Goal: Task Accomplishment & Management: Manage account settings

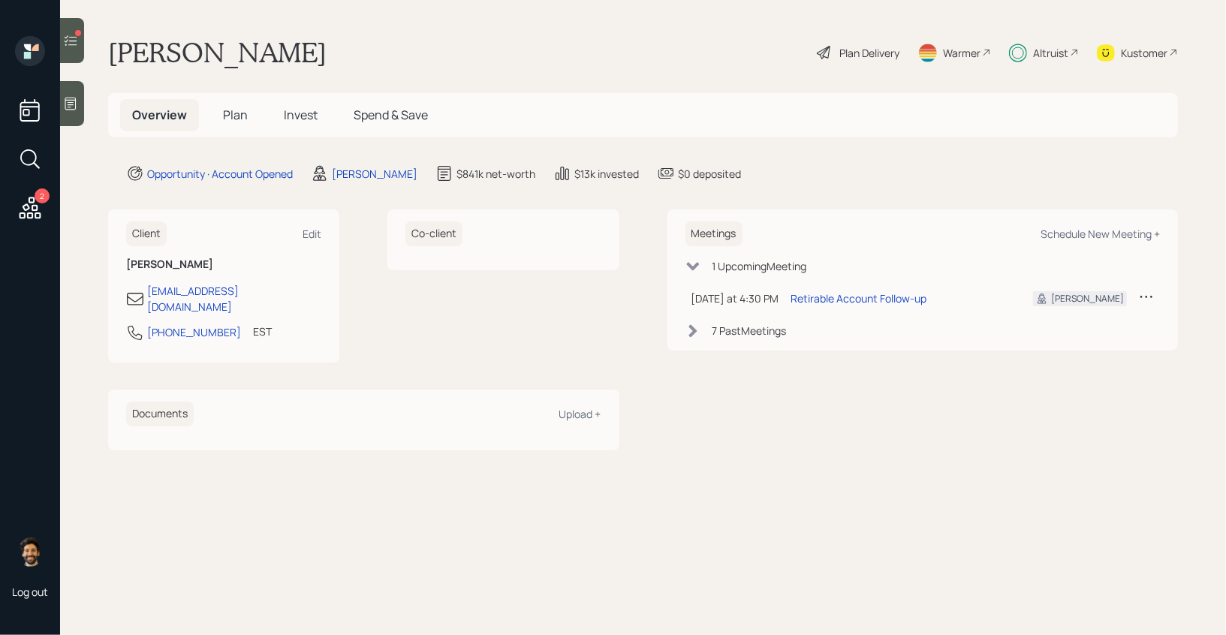
click at [29, 197] on icon at bounding box center [30, 207] width 27 height 27
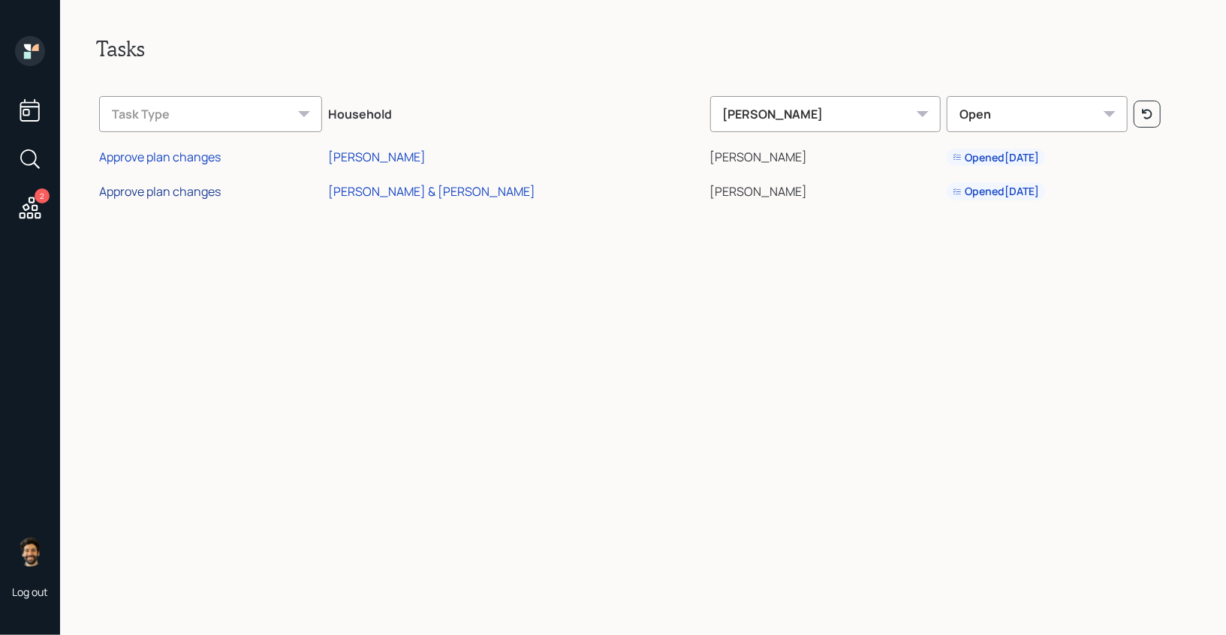
click at [181, 190] on div "Approve plan changes" at bounding box center [160, 191] width 122 height 17
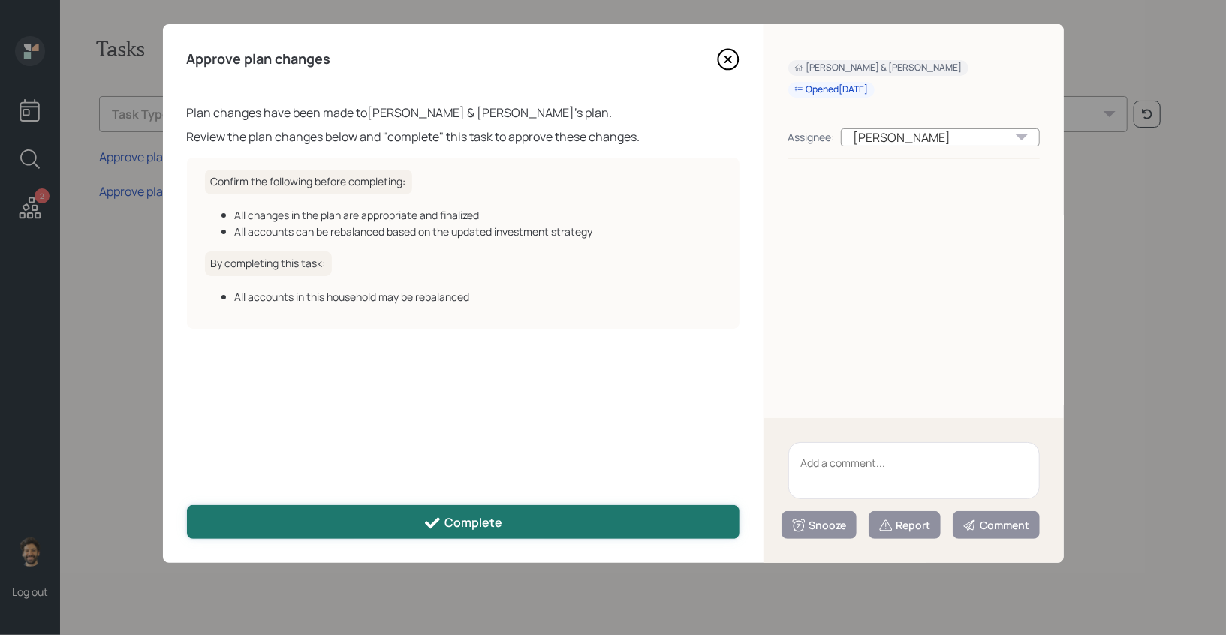
click at [438, 530] on icon at bounding box center [432, 523] width 18 height 18
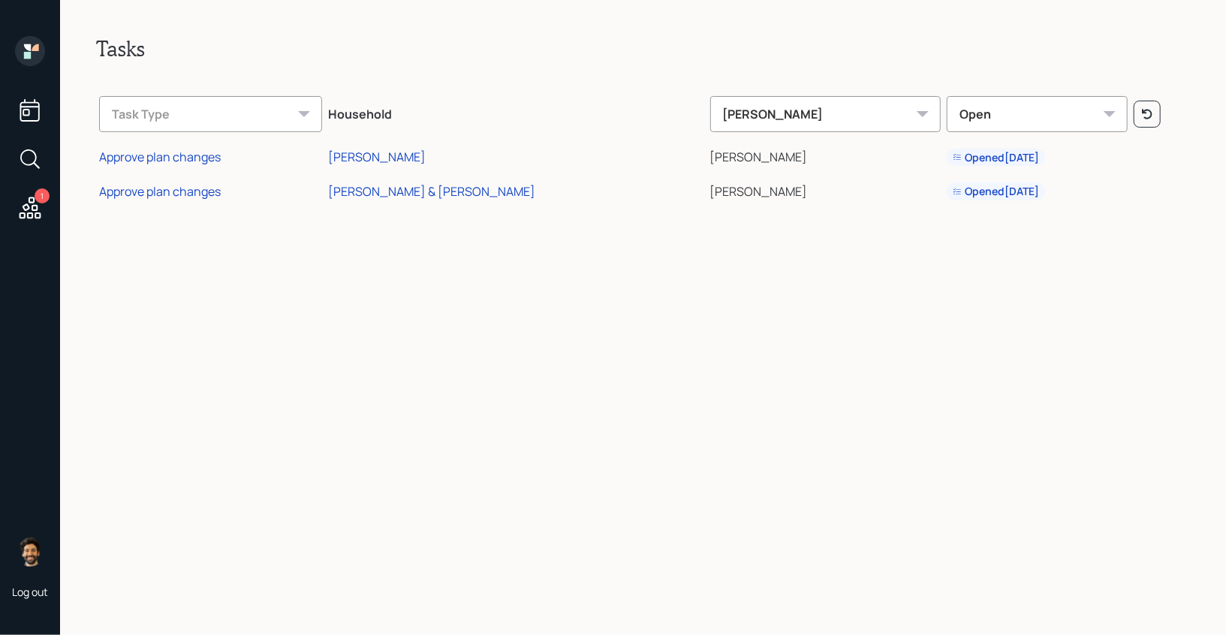
click at [29, 49] on icon at bounding box center [27, 47] width 7 height 7
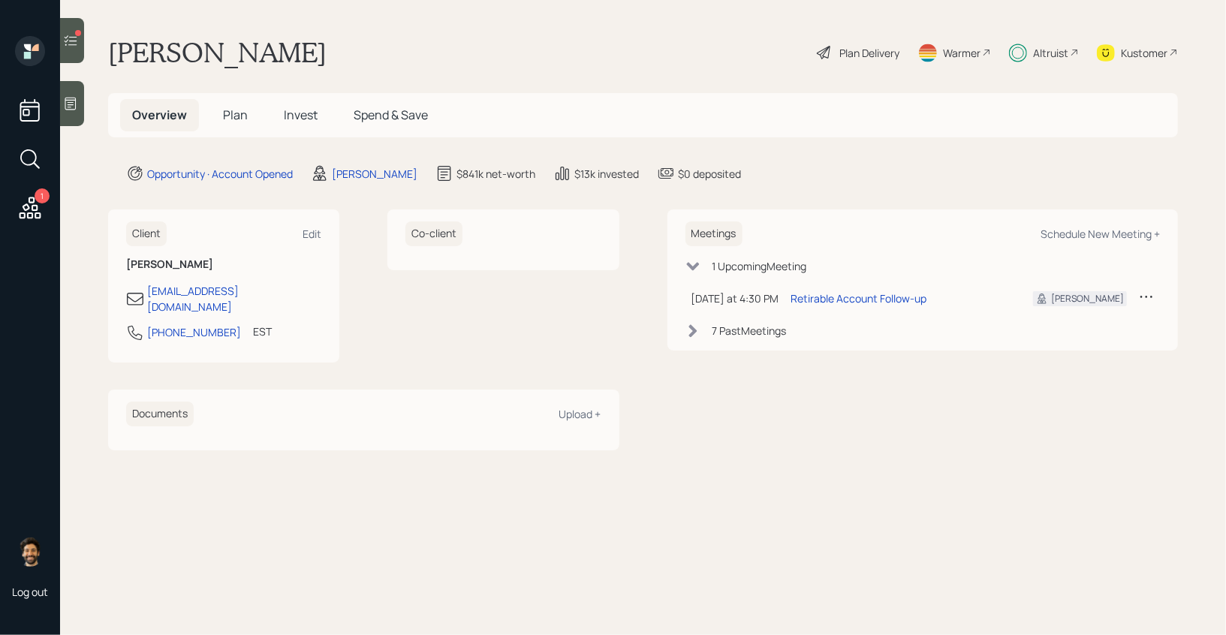
click at [1061, 62] on div "Altruist" at bounding box center [1044, 52] width 70 height 33
click at [64, 41] on icon at bounding box center [70, 40] width 15 height 15
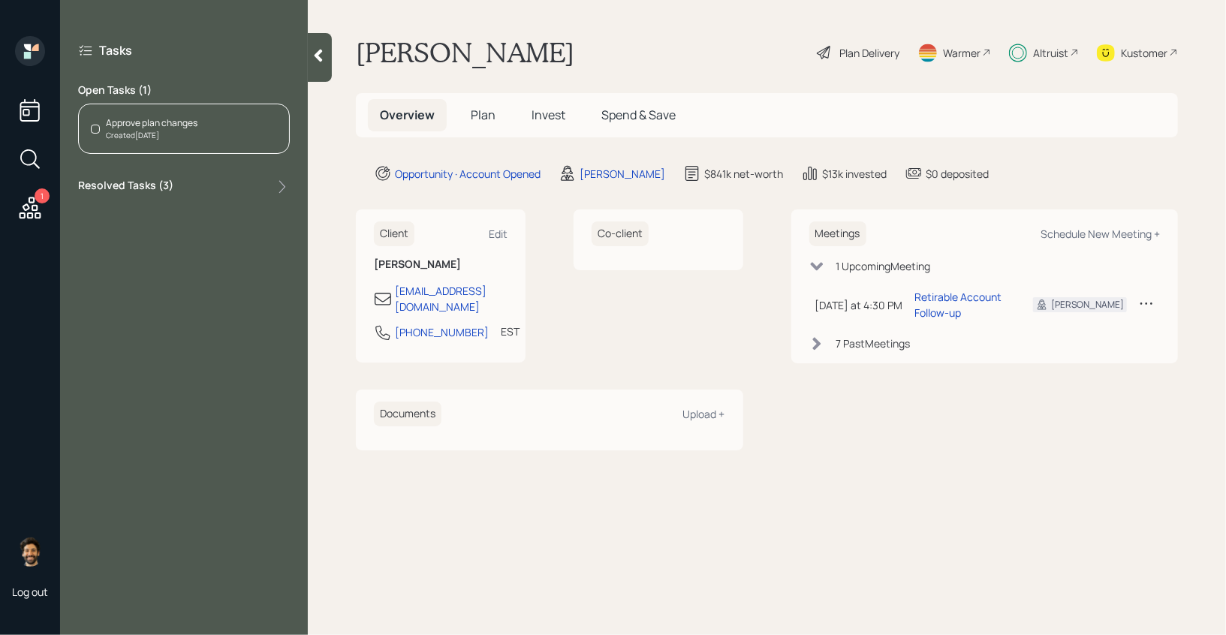
click at [137, 125] on div "Approve plan changes" at bounding box center [152, 123] width 92 height 14
click at [321, 50] on icon at bounding box center [319, 56] width 8 height 13
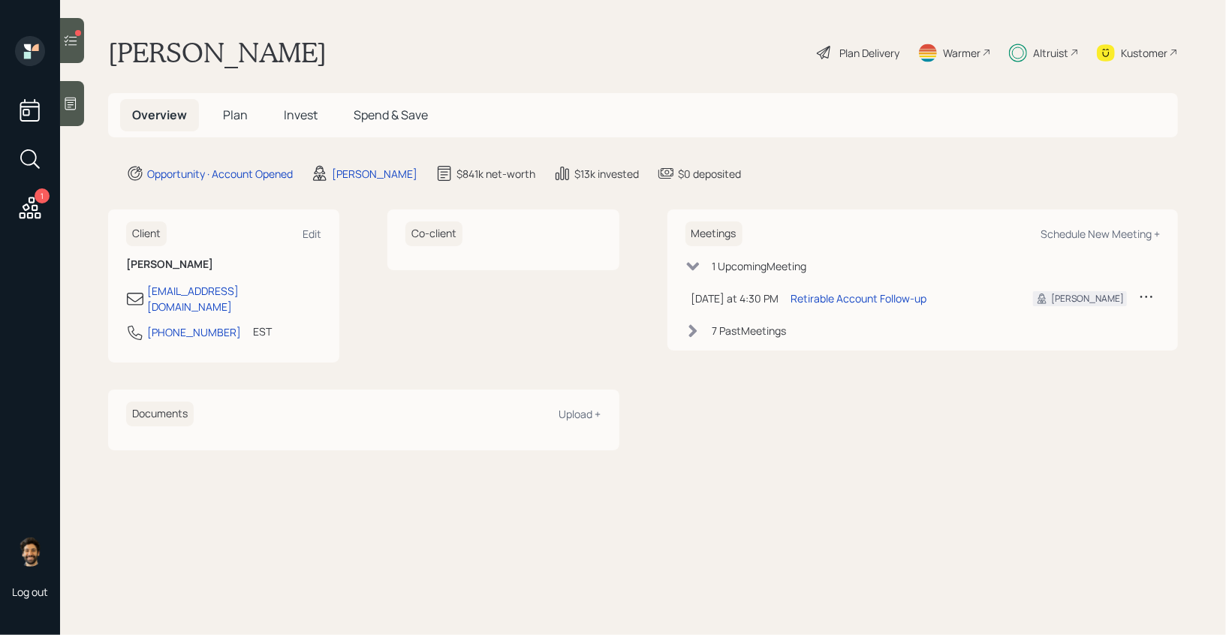
click at [86, 35] on main "Lynette Chappell williams Plan Delivery Warmer Altruist Kustomer Overview Plan …" at bounding box center [643, 317] width 1166 height 635
click at [76, 39] on icon at bounding box center [70, 40] width 15 height 15
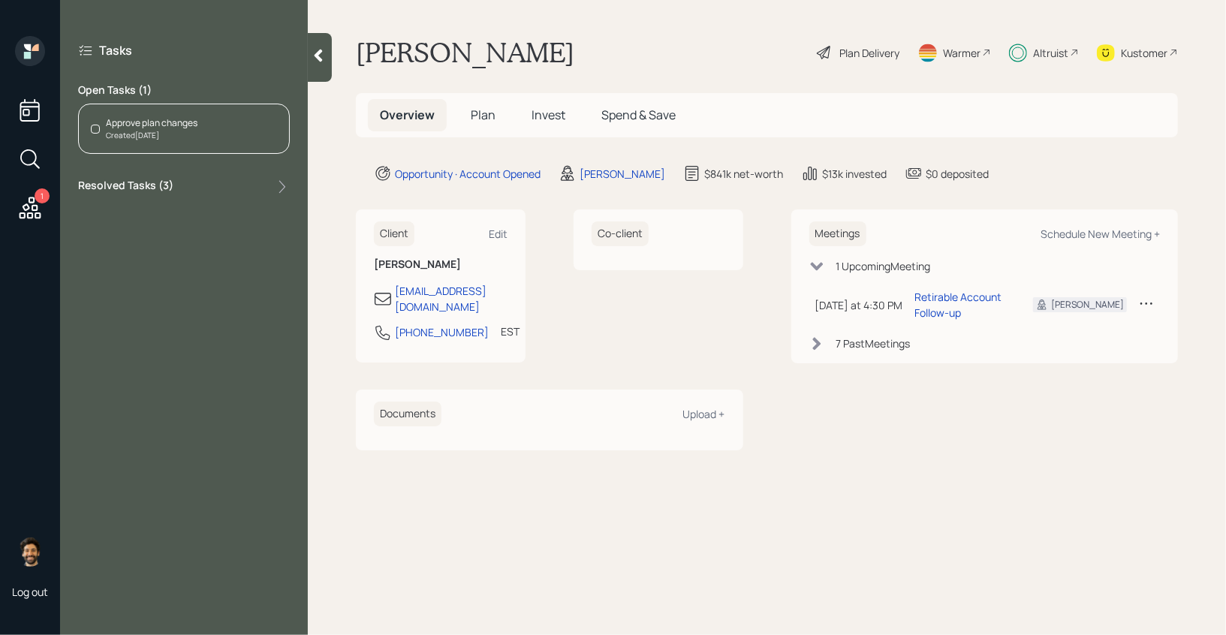
click at [324, 47] on div at bounding box center [320, 57] width 24 height 49
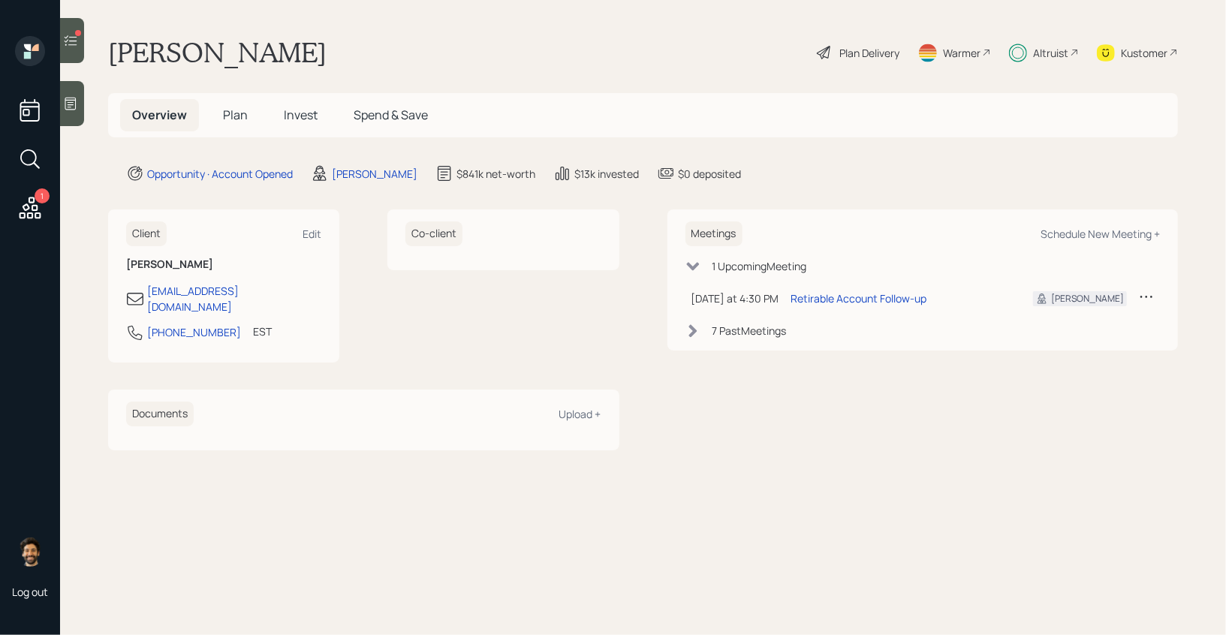
click at [227, 111] on span "Plan" at bounding box center [235, 115] width 25 height 17
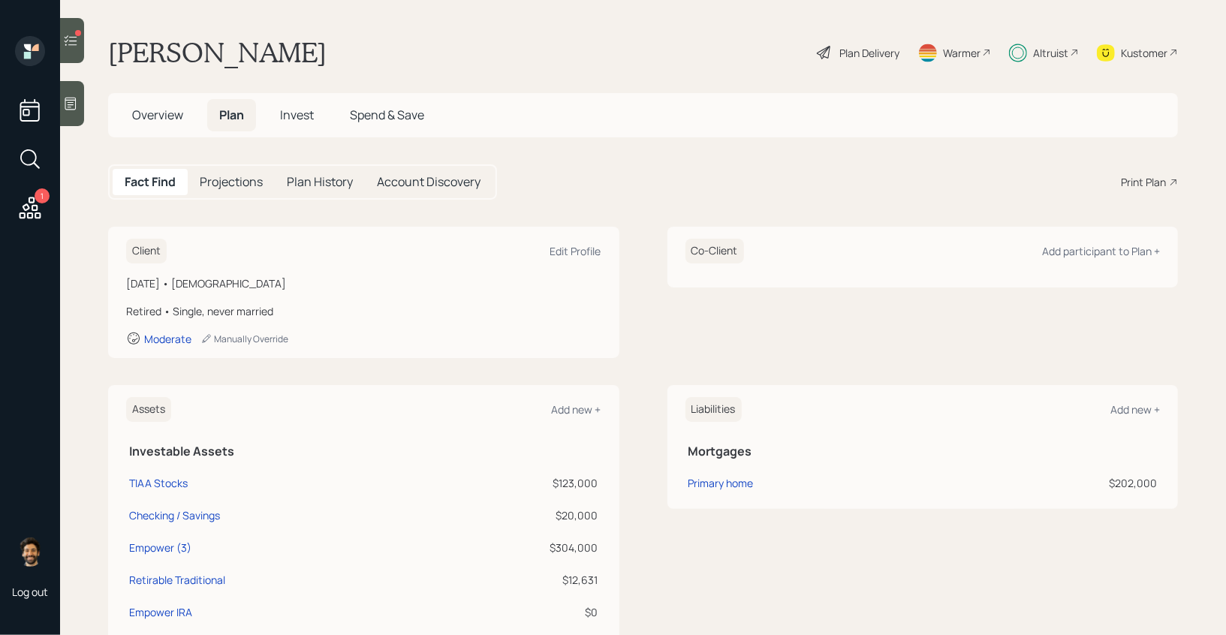
click at [1037, 53] on div "Altruist" at bounding box center [1050, 53] width 35 height 16
click at [869, 62] on div "Plan Delivery" at bounding box center [858, 52] width 86 height 33
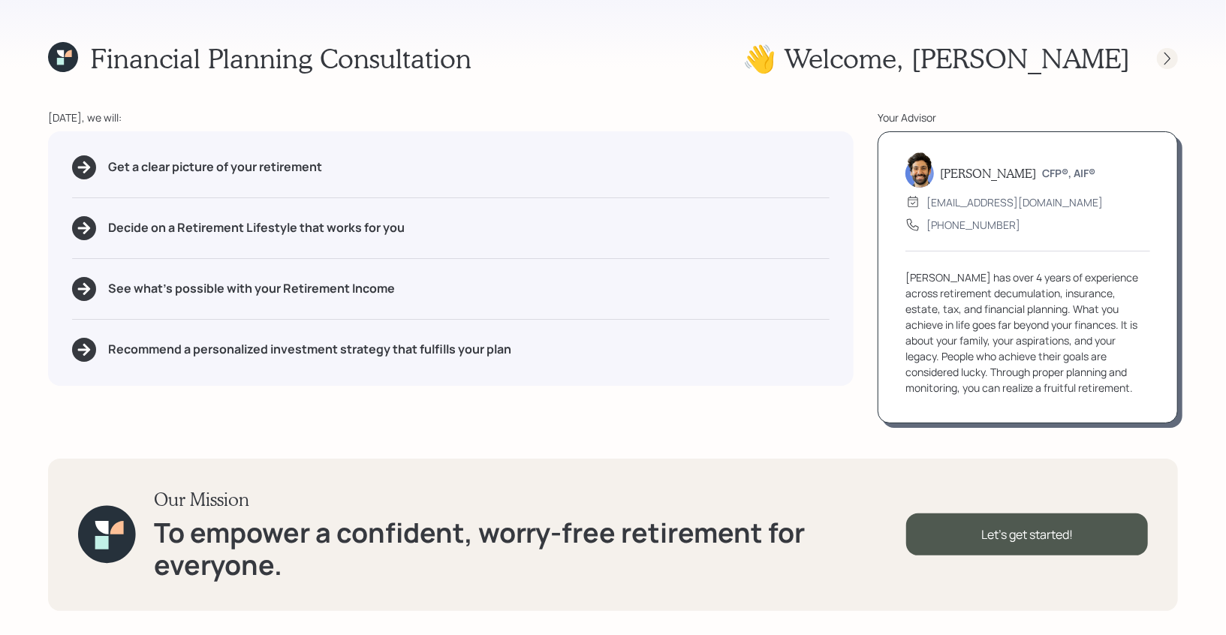
click at [1165, 60] on icon at bounding box center [1167, 58] width 15 height 15
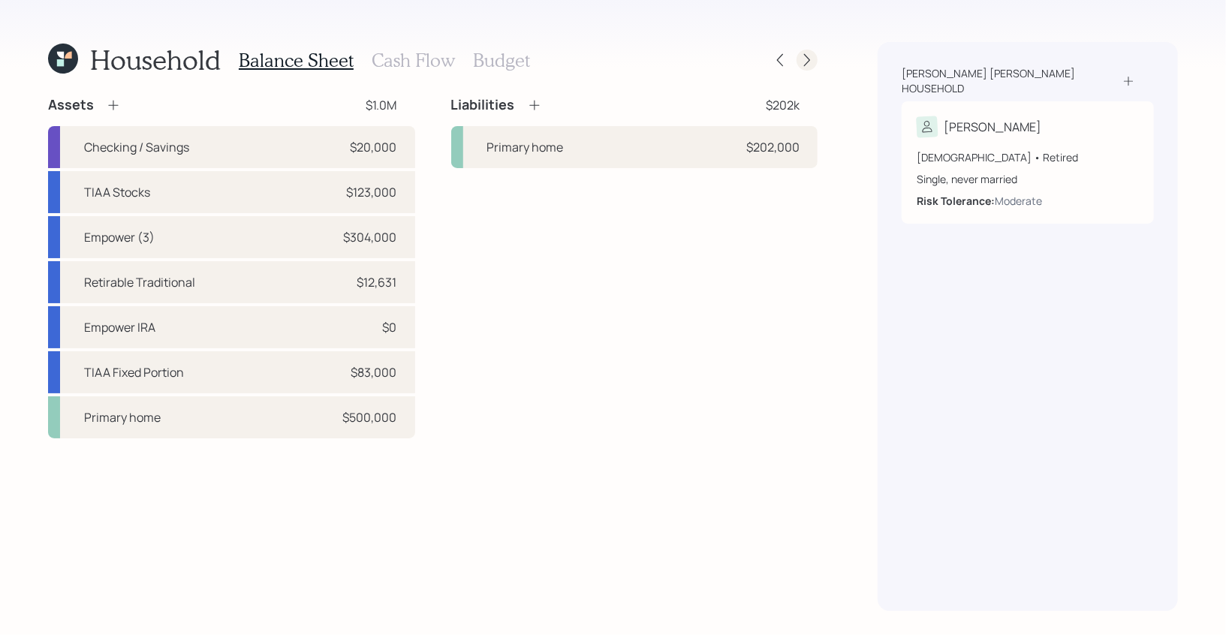
click at [807, 57] on icon at bounding box center [807, 60] width 6 height 13
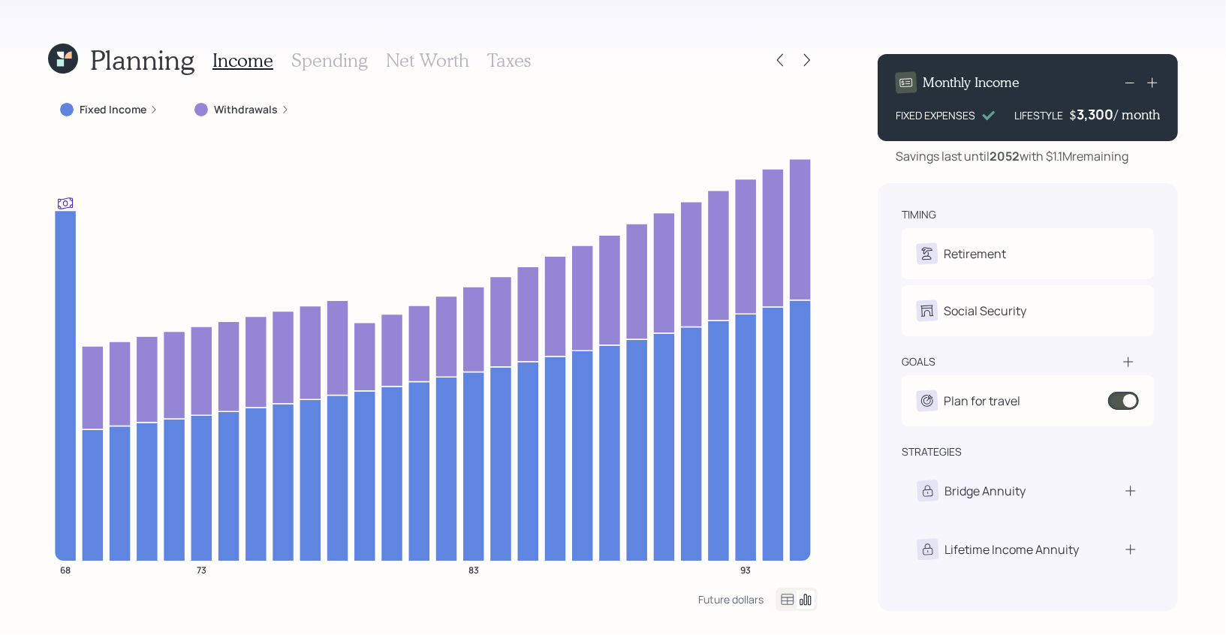
click at [784, 599] on icon at bounding box center [788, 600] width 18 height 18
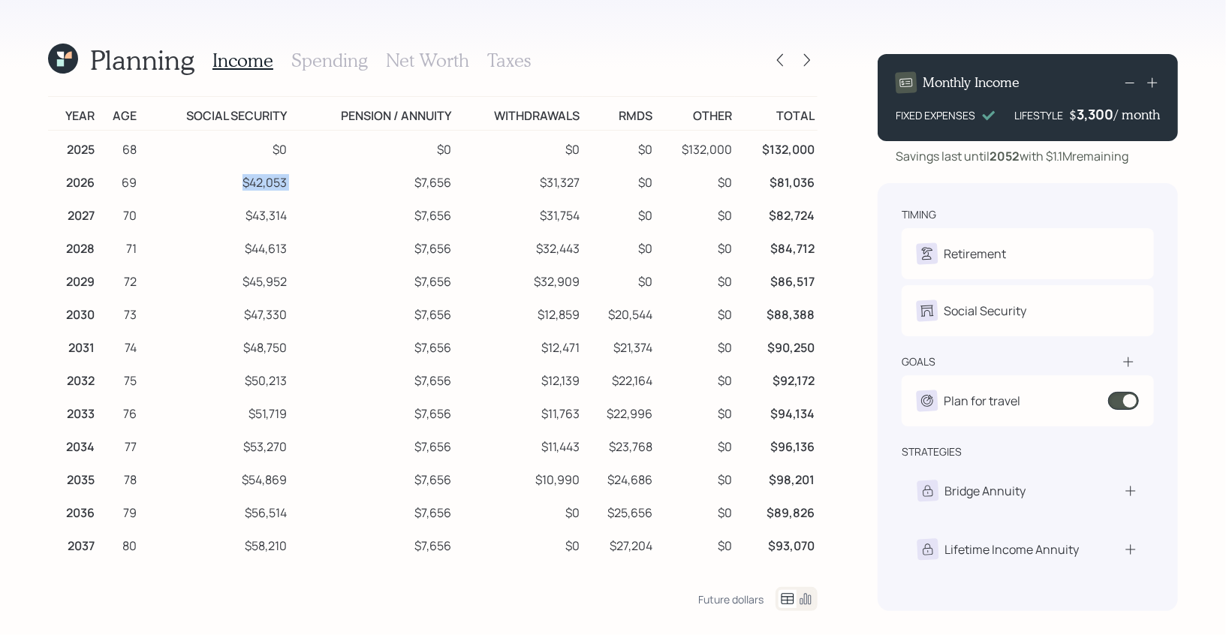
drag, startPoint x: 241, startPoint y: 182, endPoint x: 313, endPoint y: 182, distance: 72.1
click at [313, 182] on tr "2026 69 $42,053 $7,656 $31,327 $0 $0 $81,036" at bounding box center [433, 180] width 770 height 33
drag, startPoint x: 411, startPoint y: 183, endPoint x: 461, endPoint y: 185, distance: 49.6
click at [461, 185] on tr "2026 69 $42,053 $7,656 $31,327 $0 $0 $81,036" at bounding box center [433, 180] width 770 height 33
drag, startPoint x: 585, startPoint y: 179, endPoint x: 533, endPoint y: 180, distance: 51.8
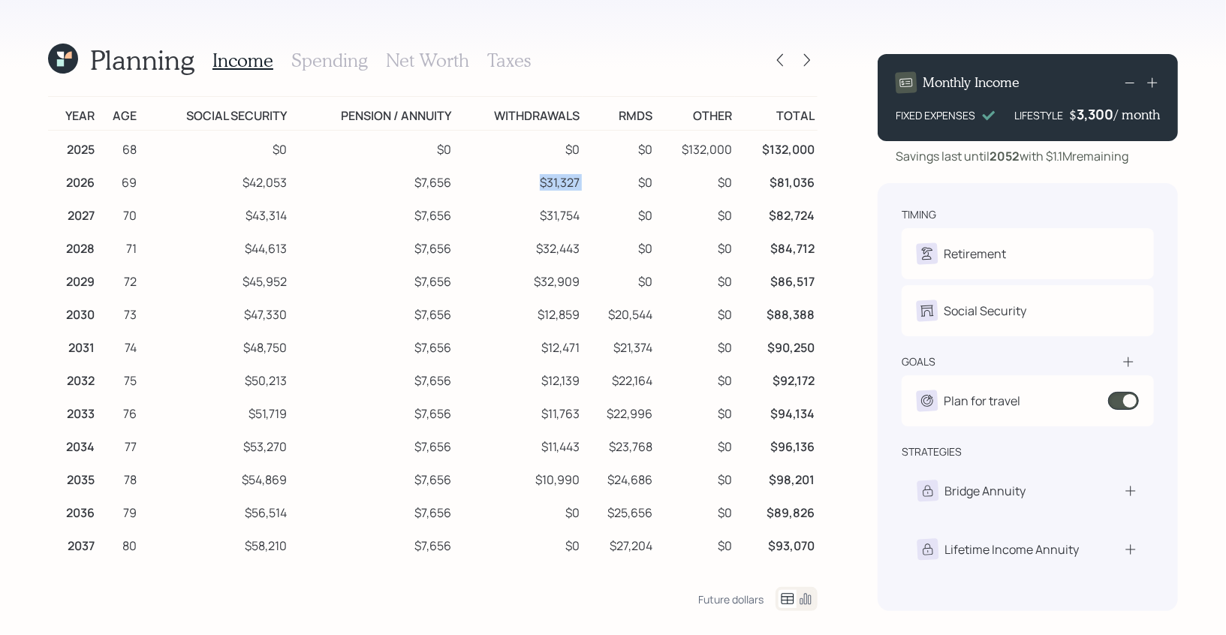
click at [533, 180] on tr "2026 69 $42,053 $7,656 $31,327 $0 $0 $81,036" at bounding box center [433, 180] width 770 height 33
drag, startPoint x: 815, startPoint y: 182, endPoint x: 770, endPoint y: 181, distance: 45.1
click at [770, 181] on td "$81,036" at bounding box center [776, 180] width 83 height 33
click at [803, 604] on icon at bounding box center [806, 599] width 18 height 18
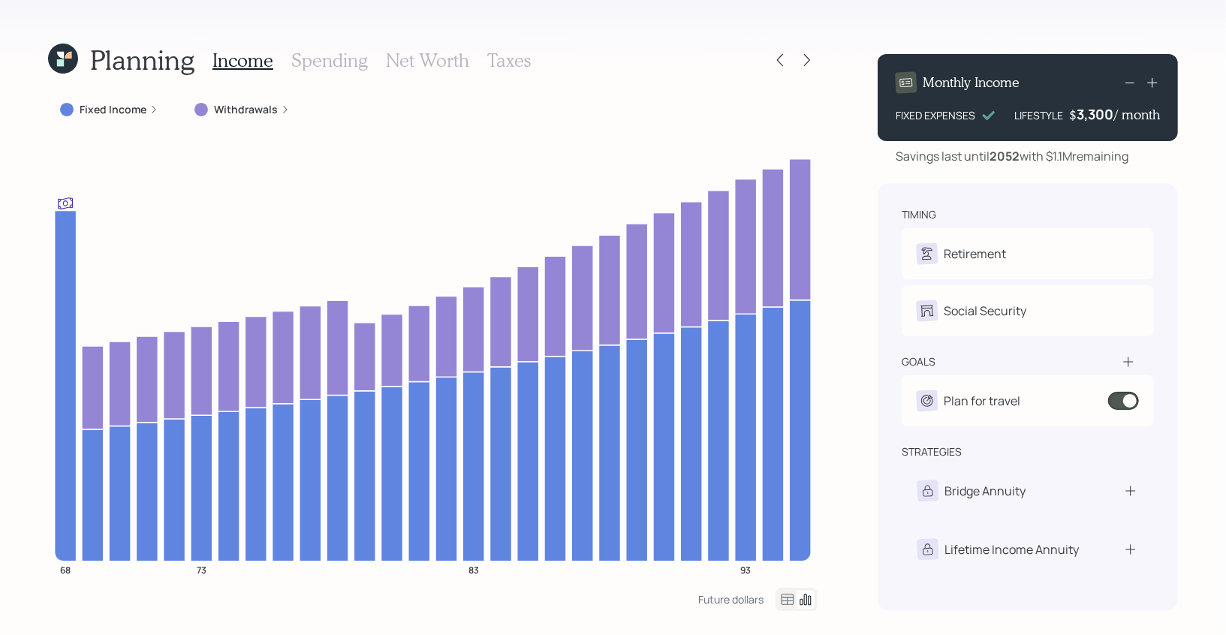
click at [66, 60] on icon at bounding box center [63, 59] width 30 height 30
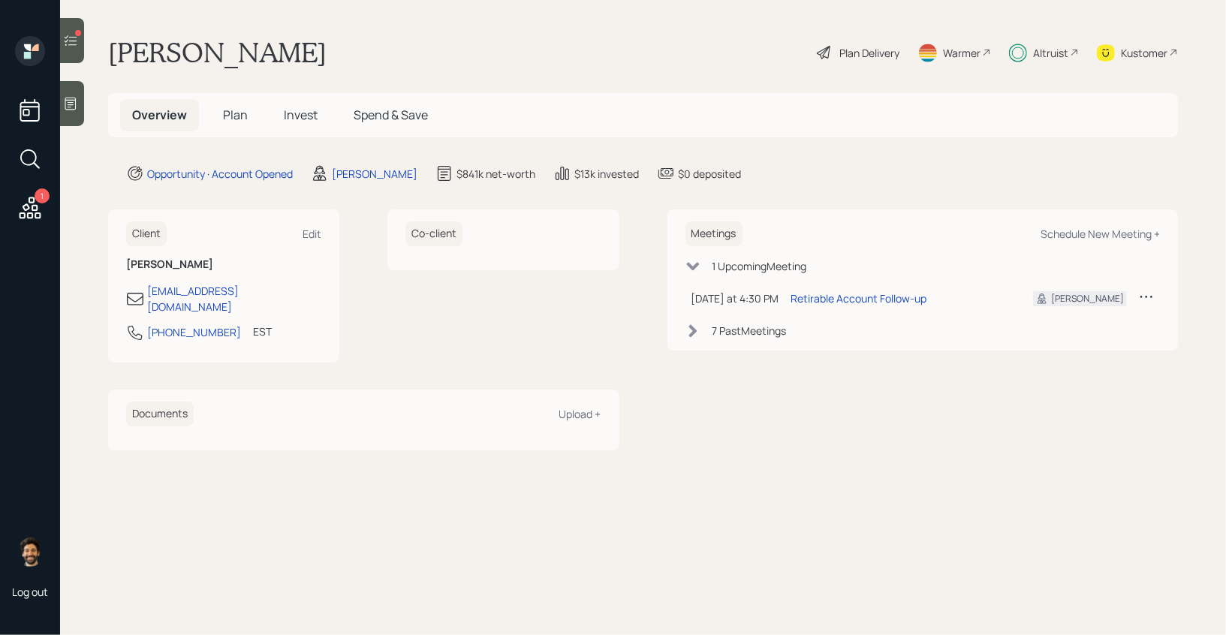
click at [224, 117] on span "Plan" at bounding box center [235, 115] width 25 height 17
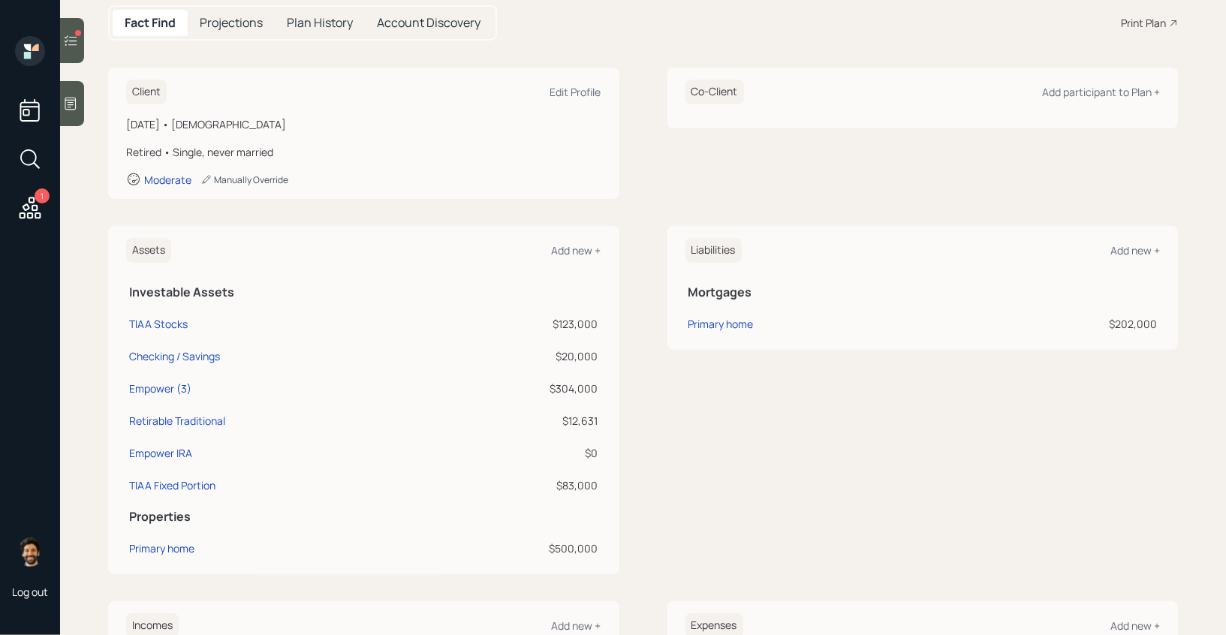
scroll to position [161, 0]
drag, startPoint x: 602, startPoint y: 323, endPoint x: 558, endPoint y: 321, distance: 44.3
click at [558, 321] on div "Assets Add new + Investable Assets TIAA Stocks $123,000 Checking / Savings $20,…" at bounding box center [363, 398] width 511 height 348
click at [558, 321] on div "$123,000" at bounding box center [518, 323] width 160 height 16
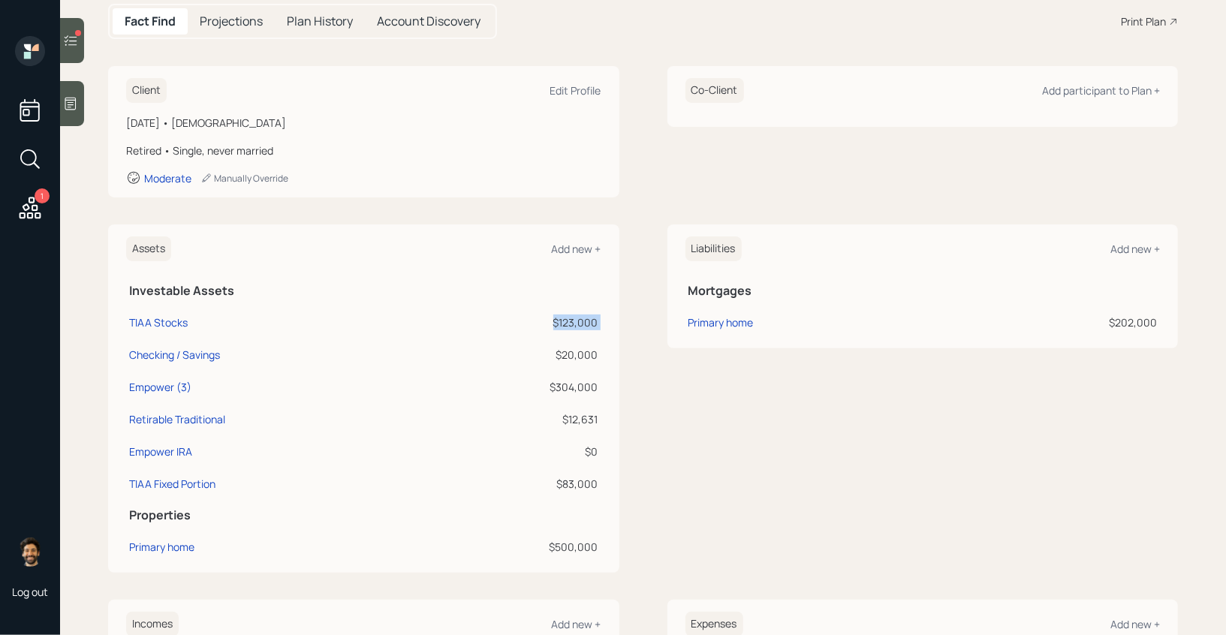
click at [558, 321] on div "$123,000" at bounding box center [518, 323] width 160 height 16
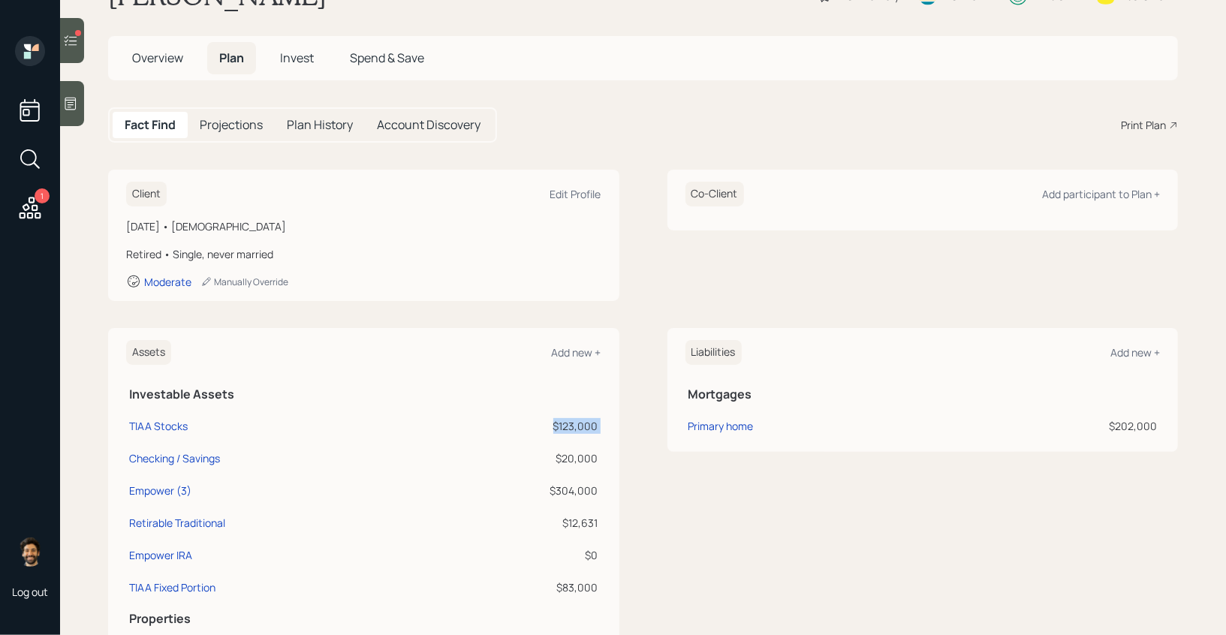
scroll to position [58, 0]
click at [607, 422] on div "Assets Add new + Investable Assets TIAA Stocks $123,000 Checking / Savings $20,…" at bounding box center [363, 501] width 511 height 348
drag, startPoint x: 607, startPoint y: 422, endPoint x: 556, endPoint y: 422, distance: 51.1
click at [556, 422] on div "Assets Add new + Investable Assets TIAA Stocks $123,000 Checking / Savings $20,…" at bounding box center [363, 501] width 511 height 348
click at [556, 422] on div "$123,000" at bounding box center [518, 425] width 160 height 16
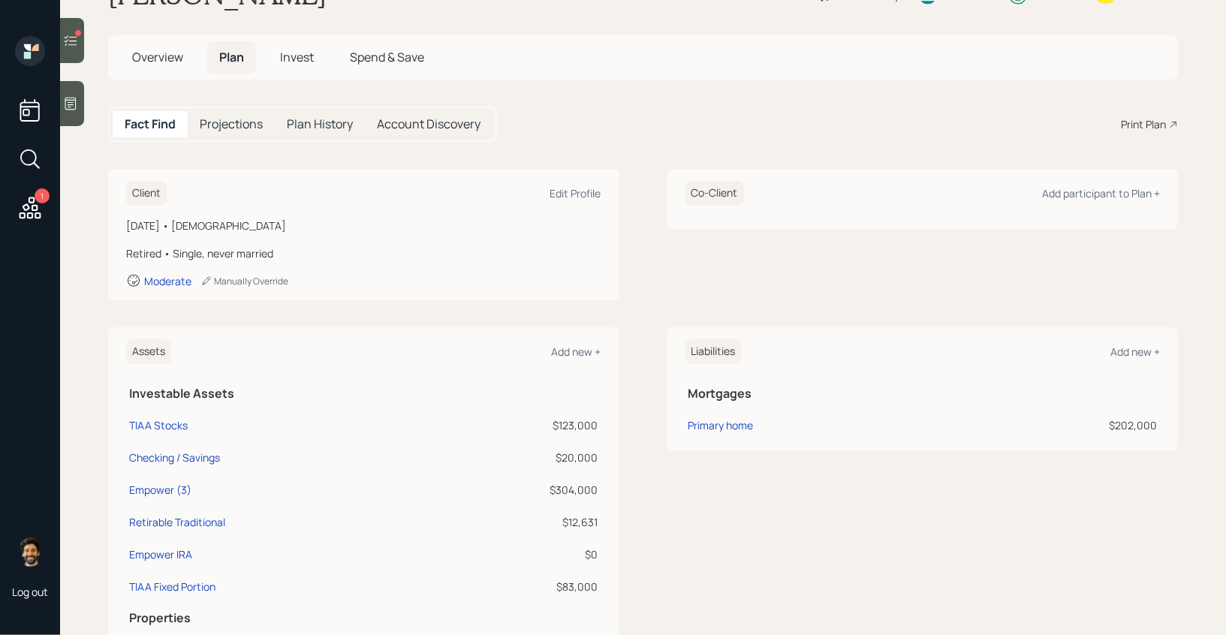
scroll to position [0, 0]
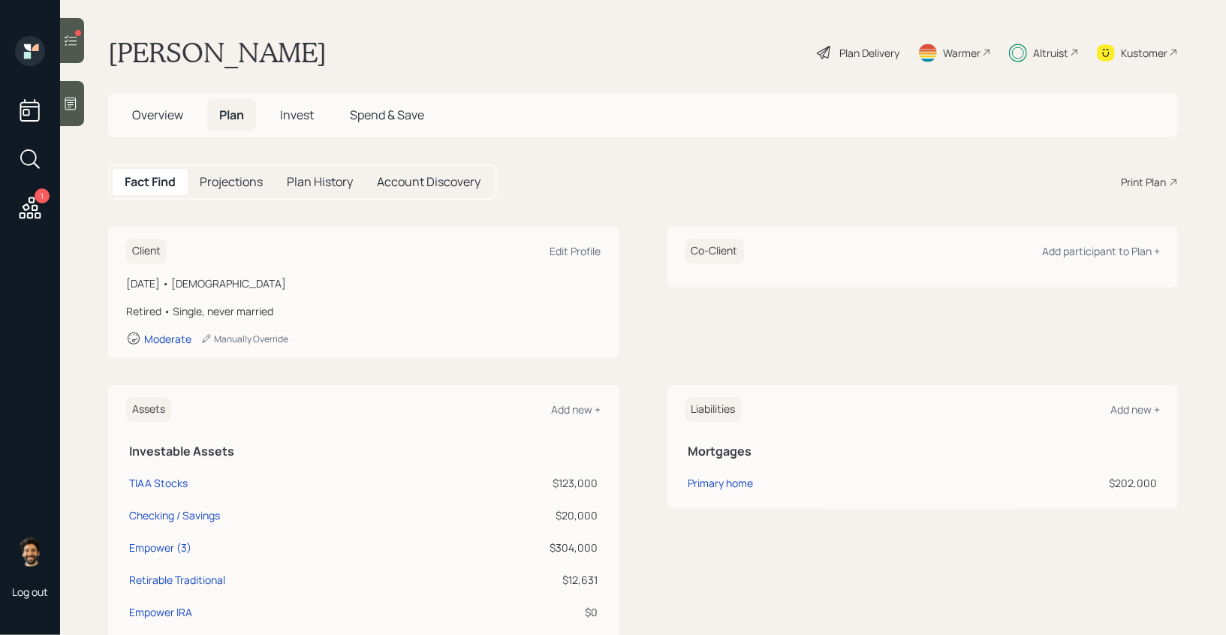
click at [869, 47] on div "Plan Delivery" at bounding box center [869, 53] width 60 height 16
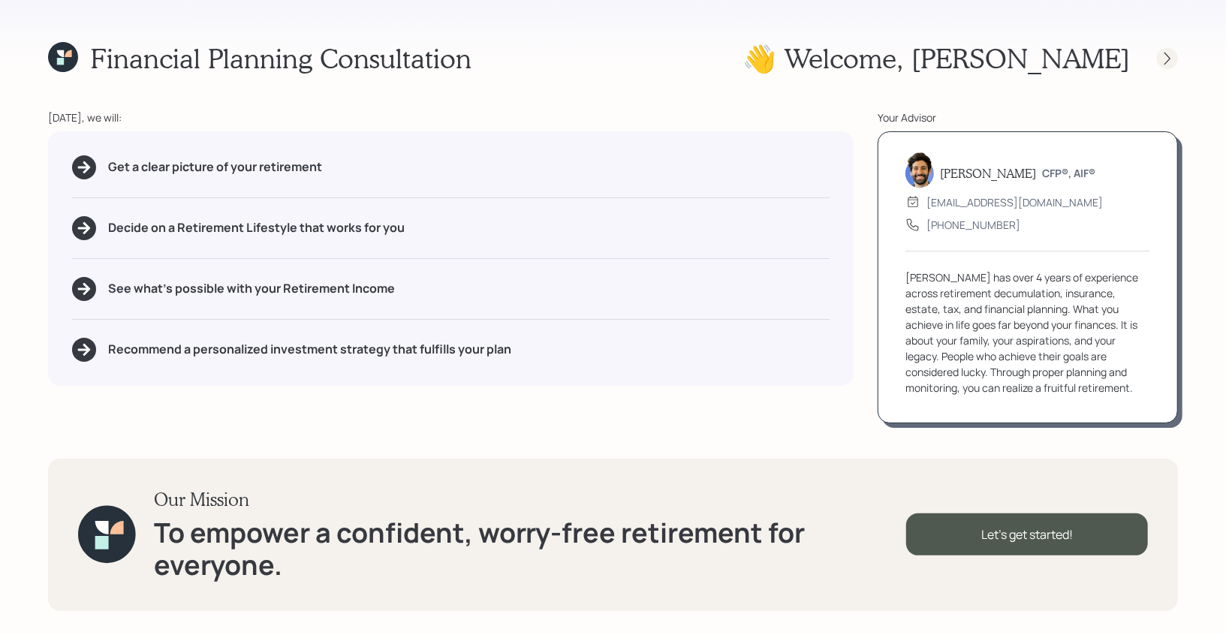
click at [1170, 62] on icon at bounding box center [1167, 58] width 15 height 15
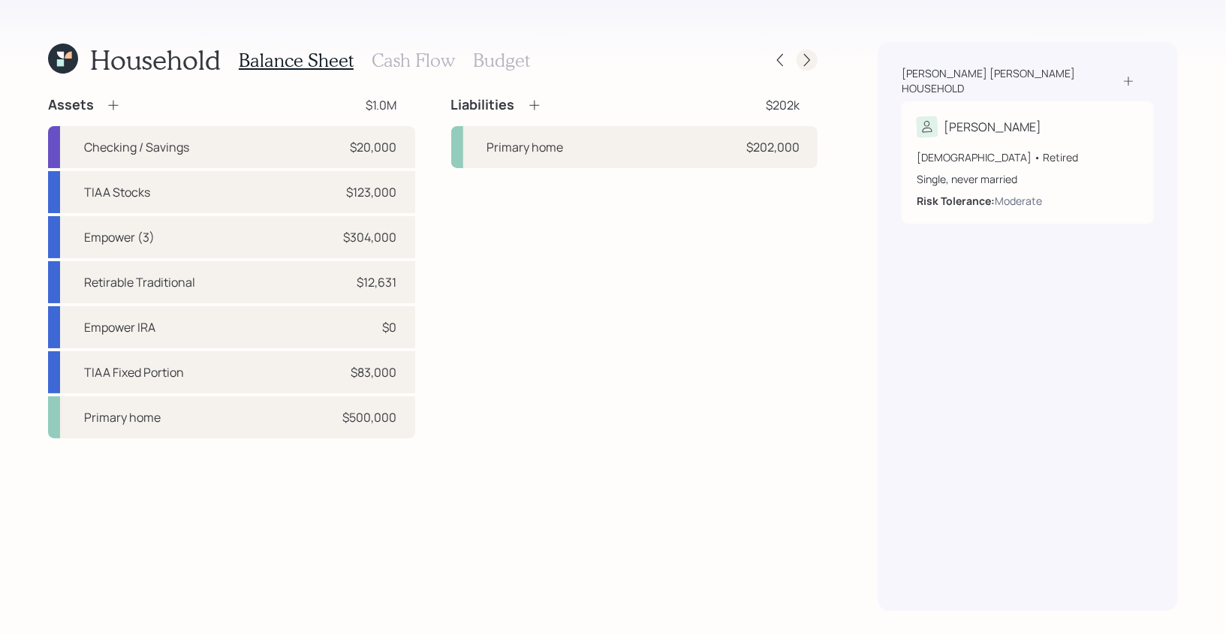
click at [812, 56] on icon at bounding box center [807, 60] width 15 height 15
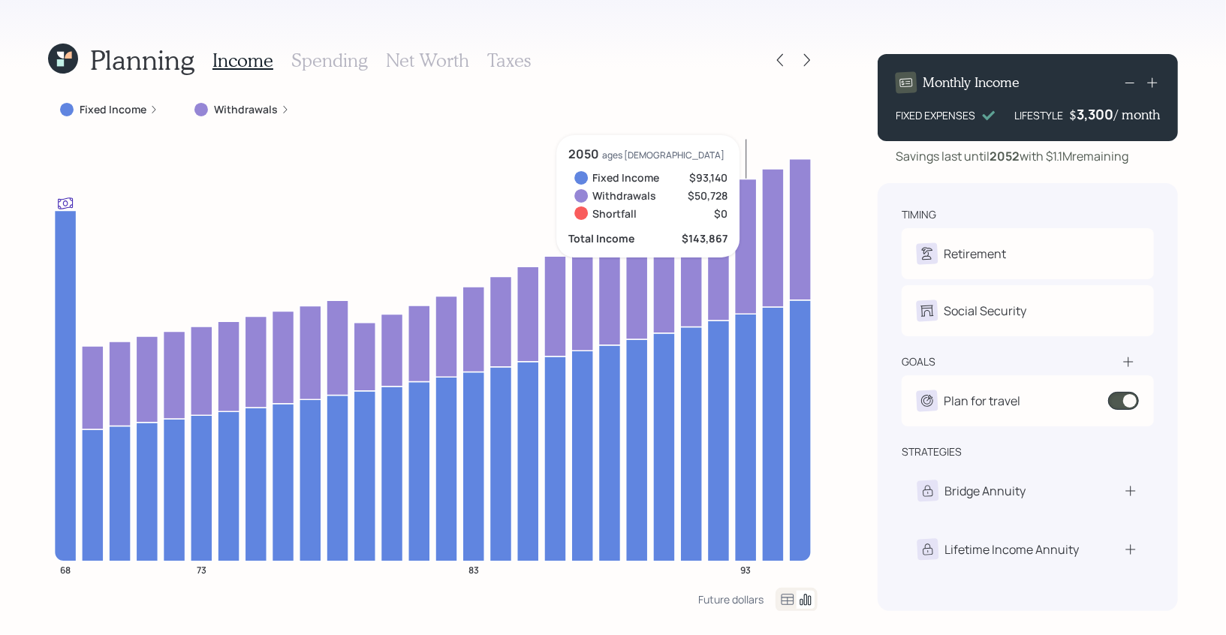
click at [508, 57] on h3 "Taxes" at bounding box center [509, 61] width 44 height 22
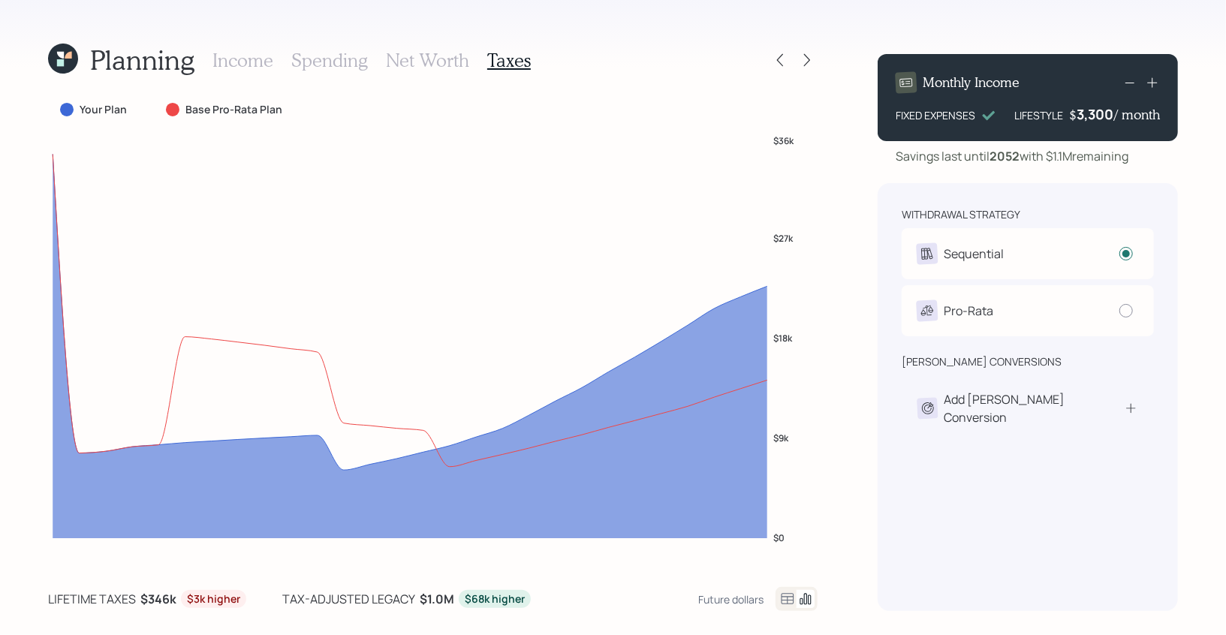
click at [790, 597] on icon at bounding box center [788, 598] width 13 height 11
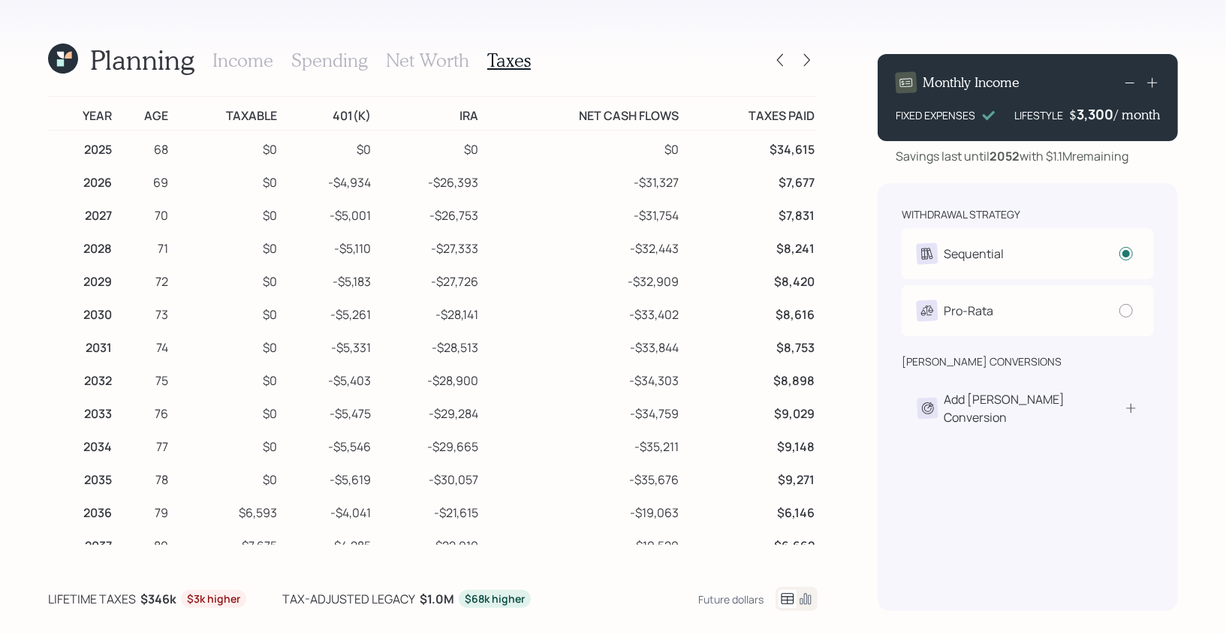
click at [261, 61] on h3 "Income" at bounding box center [242, 61] width 61 height 22
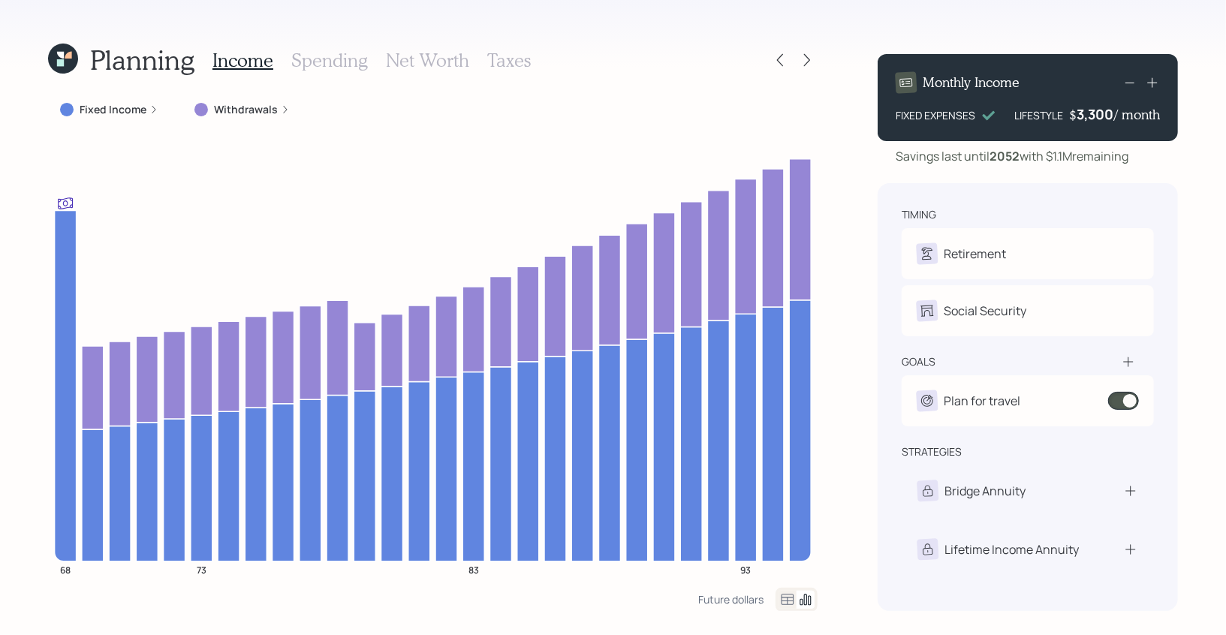
click at [64, 63] on icon at bounding box center [60, 62] width 7 height 7
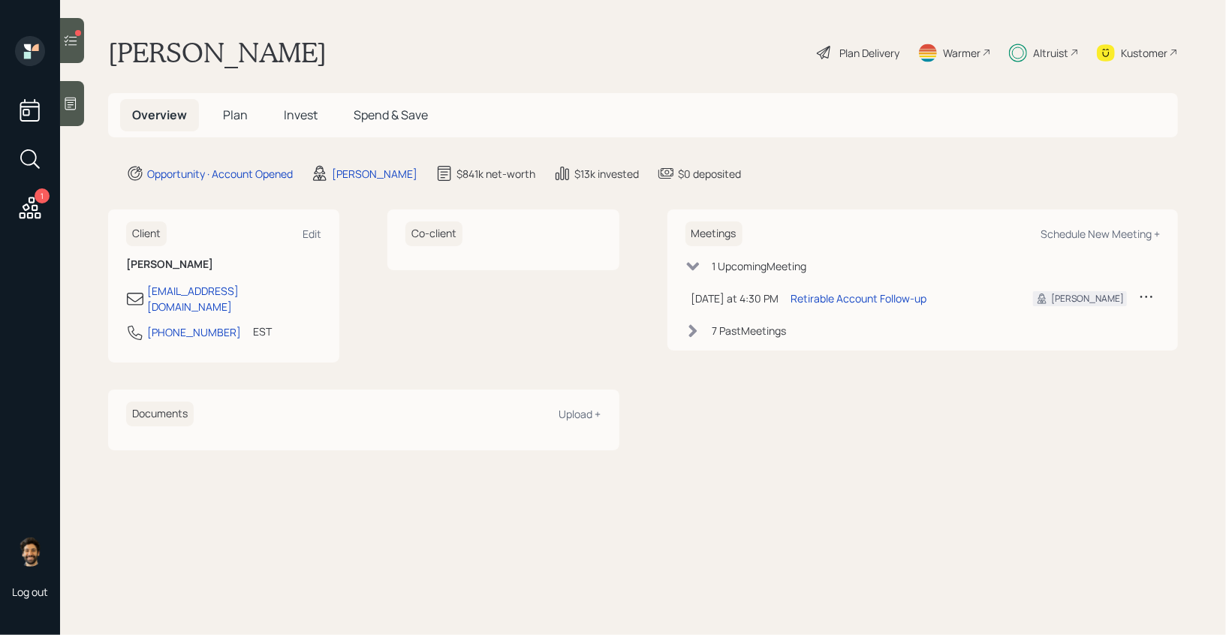
click at [230, 110] on span "Plan" at bounding box center [235, 115] width 25 height 17
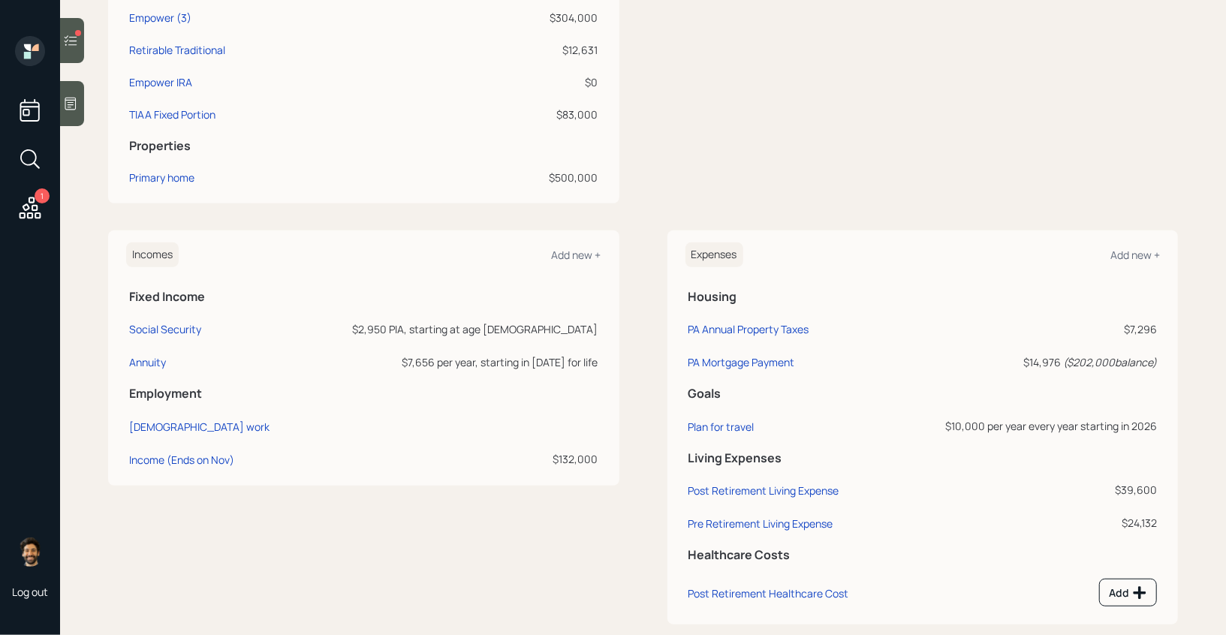
scroll to position [554, 0]
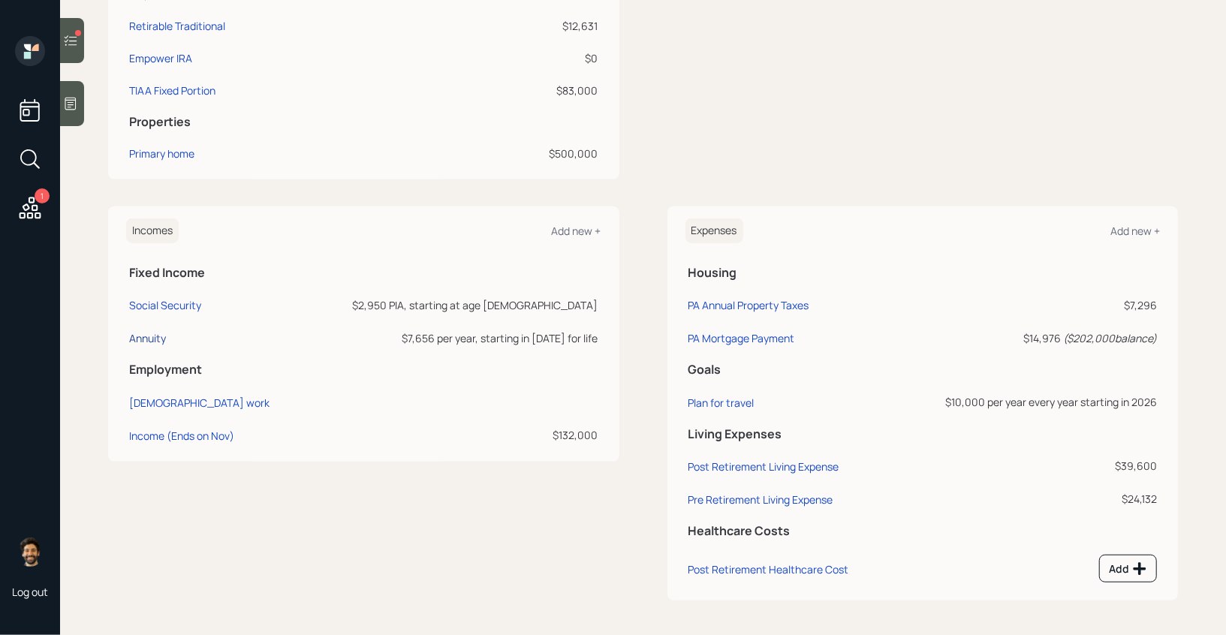
click at [143, 332] on div "Annuity" at bounding box center [147, 338] width 37 height 14
select select "annuity"
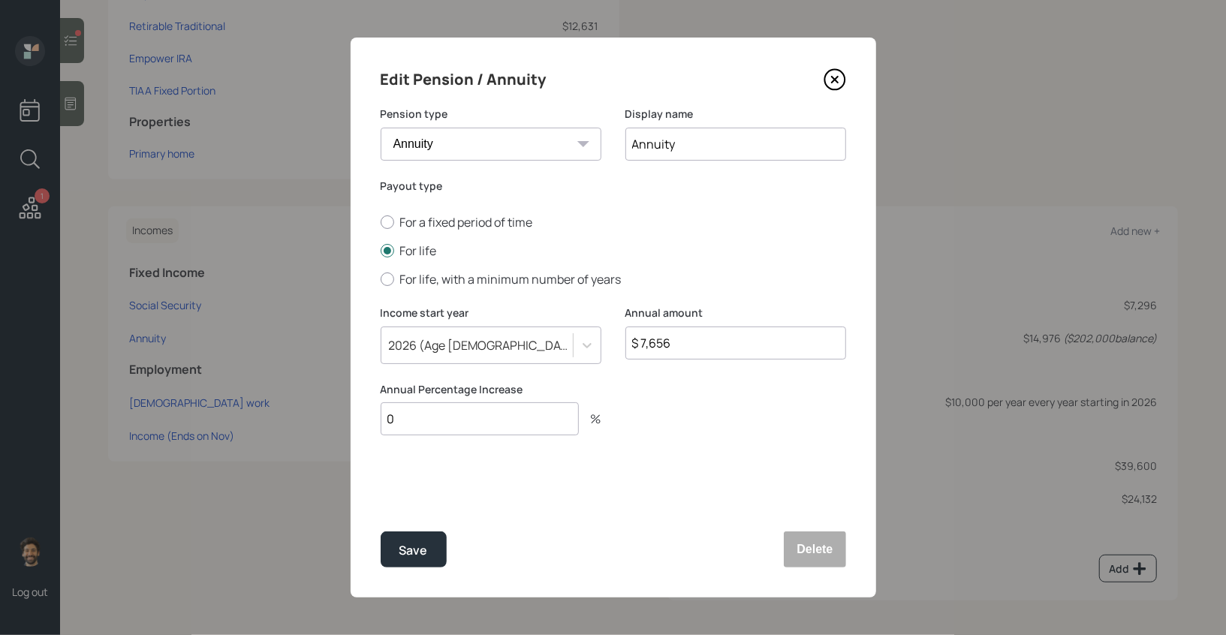
drag, startPoint x: 688, startPoint y: 339, endPoint x: 616, endPoint y: 340, distance: 72.1
click at [616, 340] on div "Income start year 2026 (Age 69) Annual amount $ 7,656" at bounding box center [613, 344] width 465 height 77
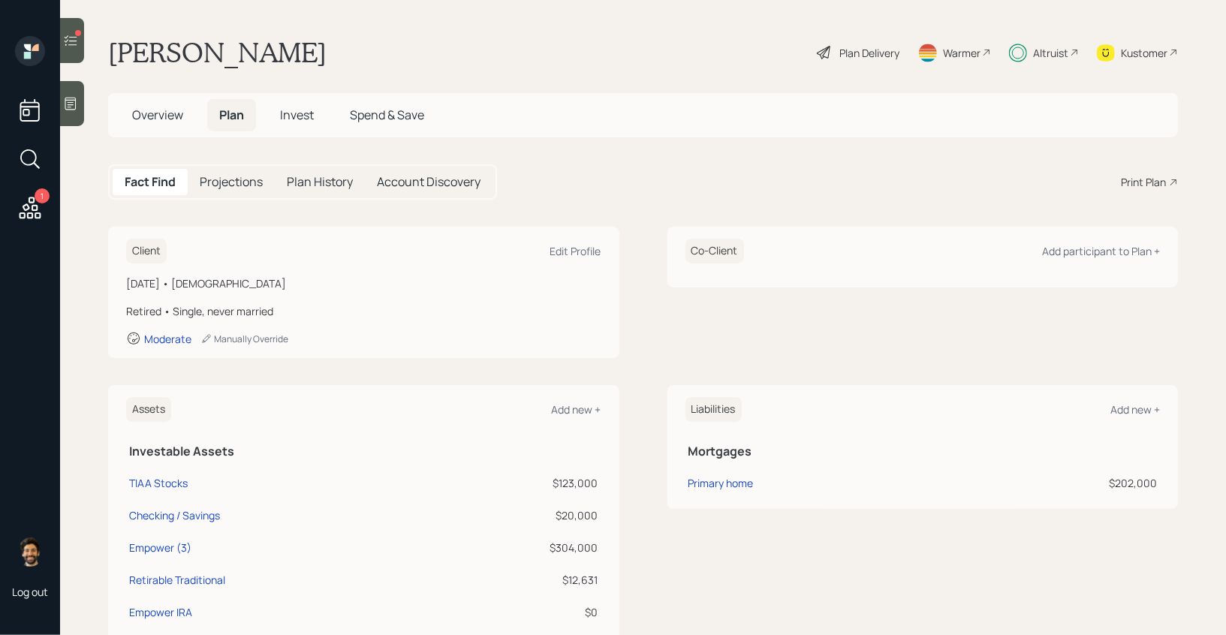
click at [851, 47] on div "Plan Delivery" at bounding box center [869, 53] width 60 height 16
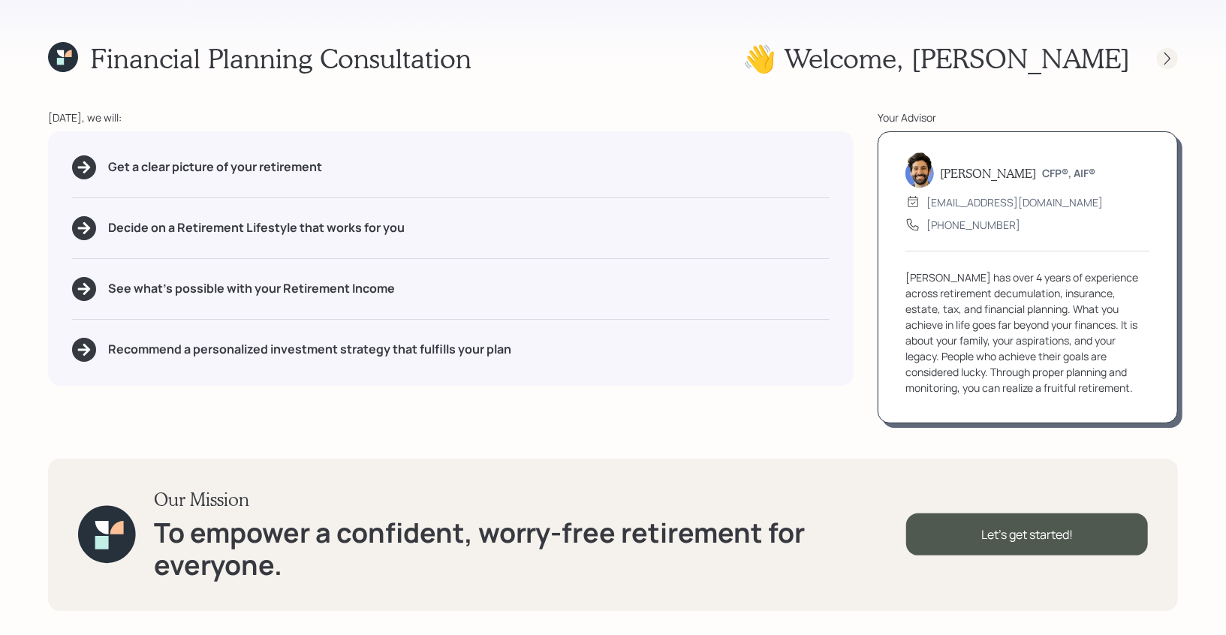
click at [1169, 53] on icon at bounding box center [1167, 58] width 15 height 15
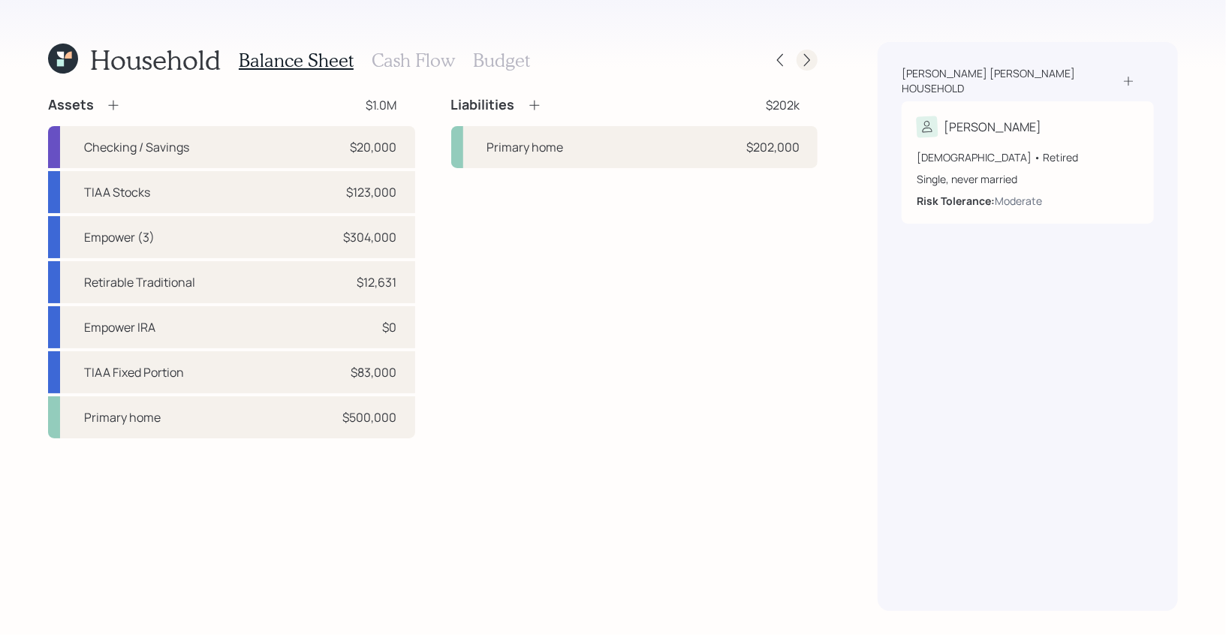
click at [808, 59] on icon at bounding box center [807, 60] width 15 height 15
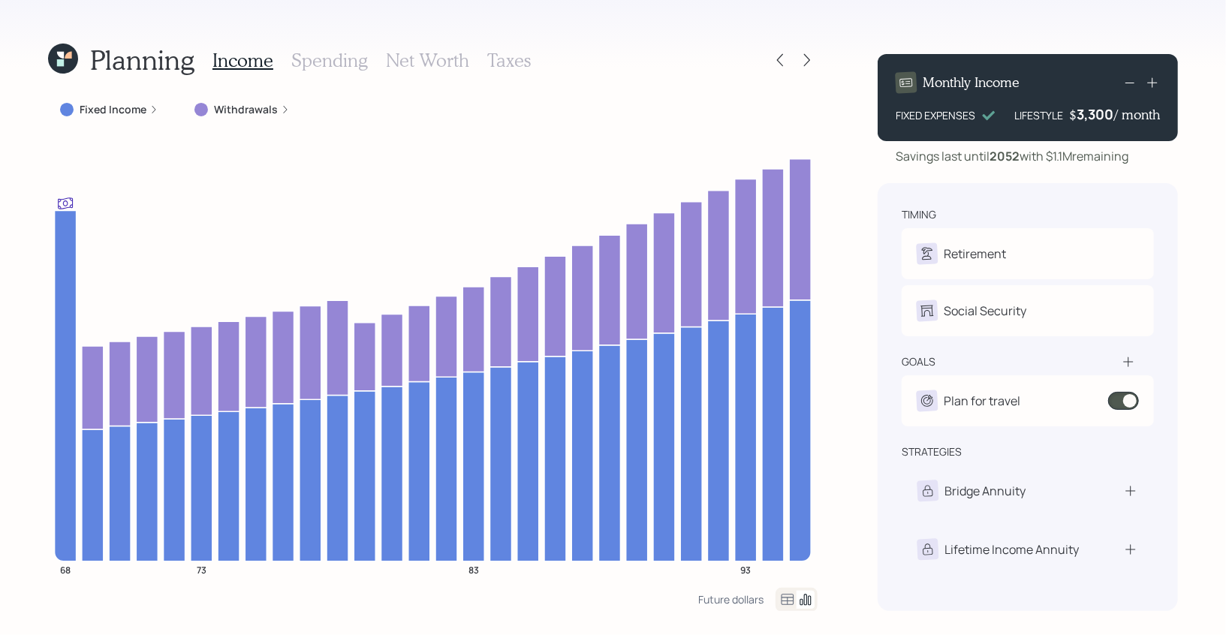
click at [71, 60] on icon at bounding box center [63, 59] width 30 height 30
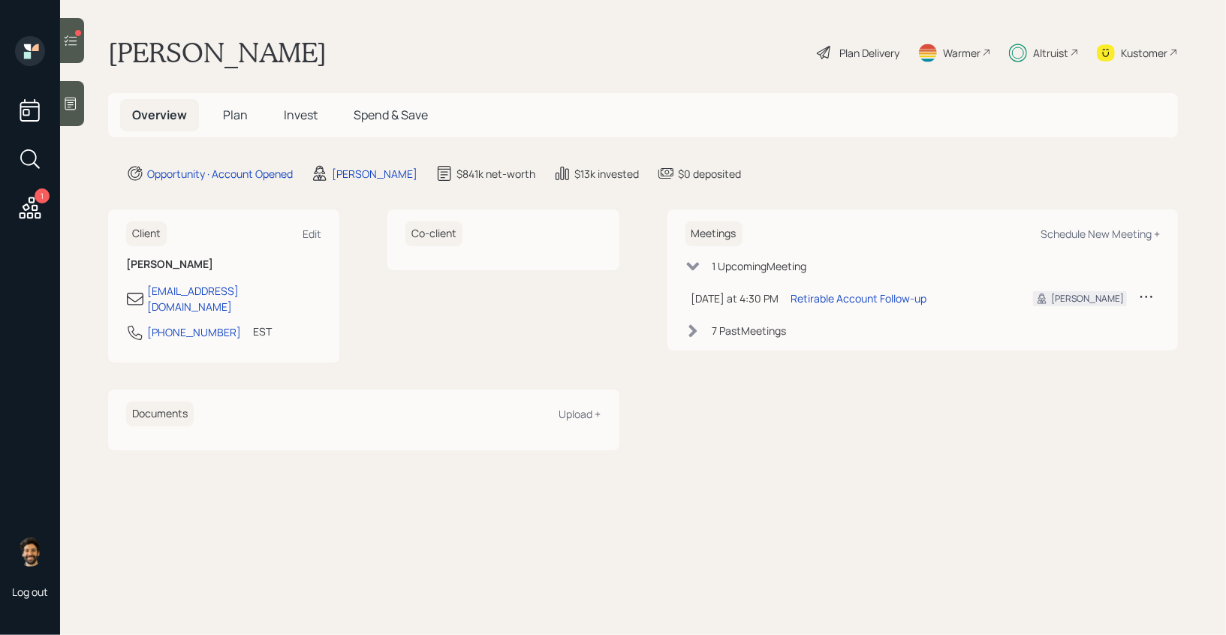
click at [230, 119] on span "Plan" at bounding box center [235, 115] width 25 height 17
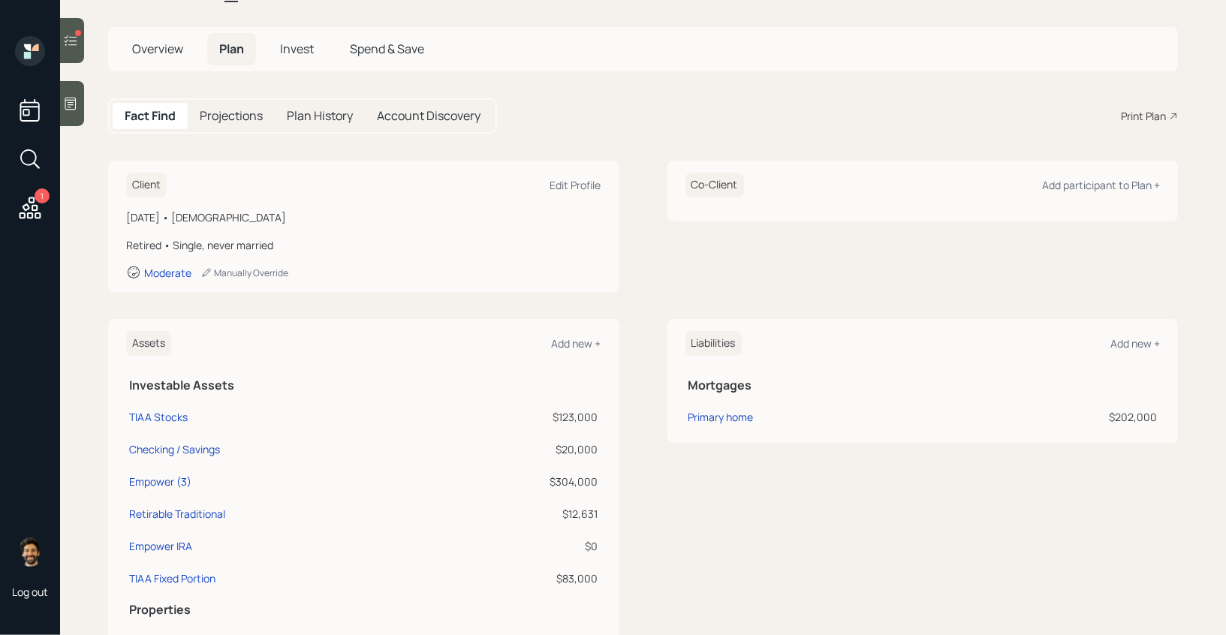
scroll to position [86, 0]
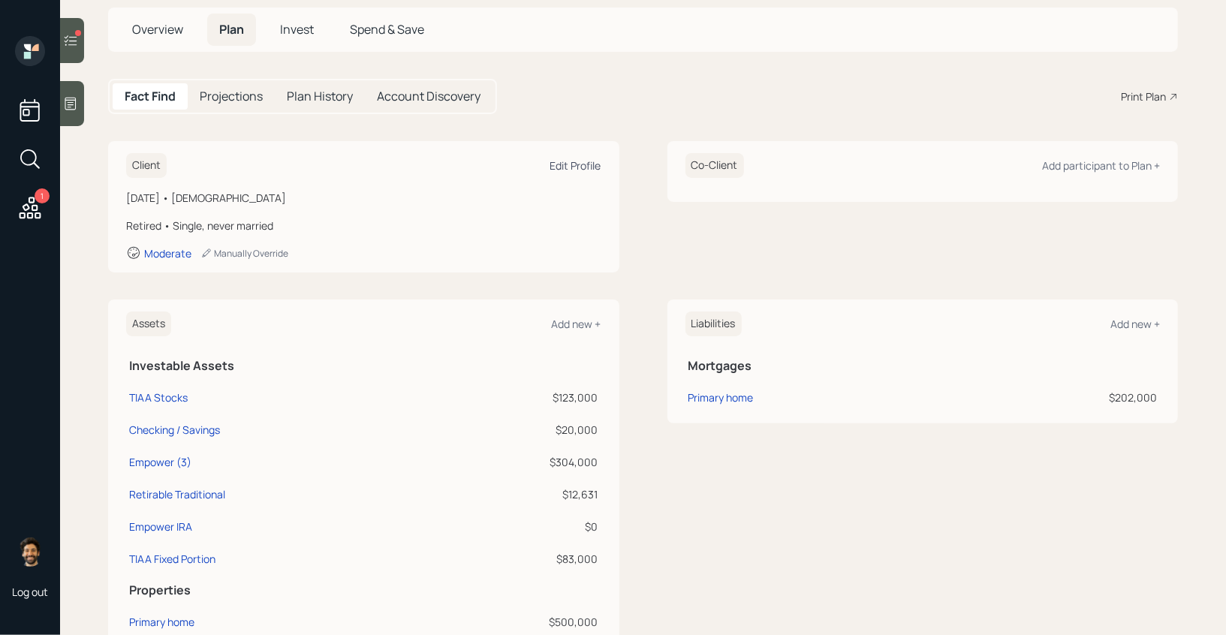
click at [571, 161] on div "Edit Profile" at bounding box center [575, 165] width 51 height 14
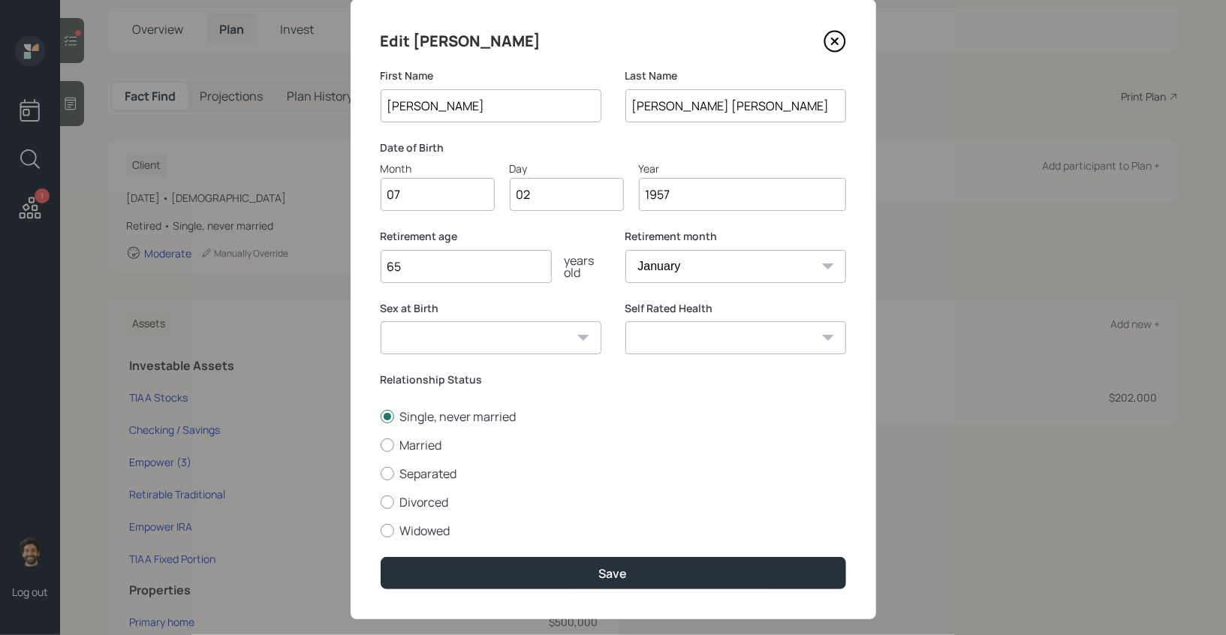
scroll to position [49, 0]
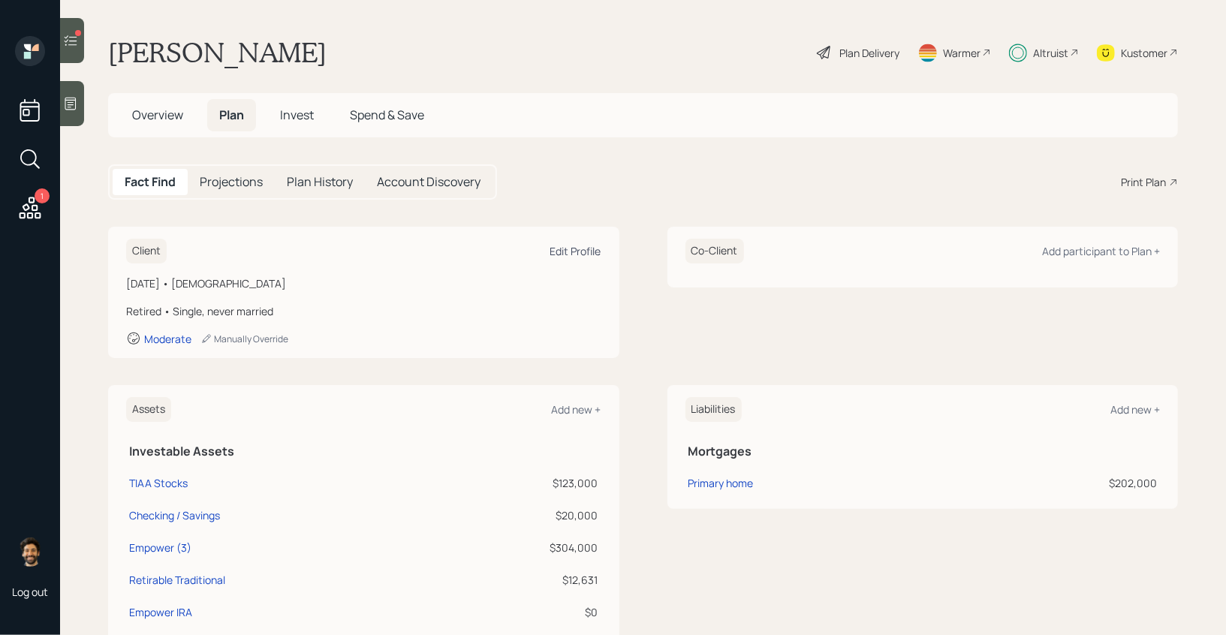
click at [569, 247] on div "Edit Profile" at bounding box center [575, 251] width 51 height 14
click at [881, 50] on div "Plan Delivery" at bounding box center [869, 53] width 60 height 16
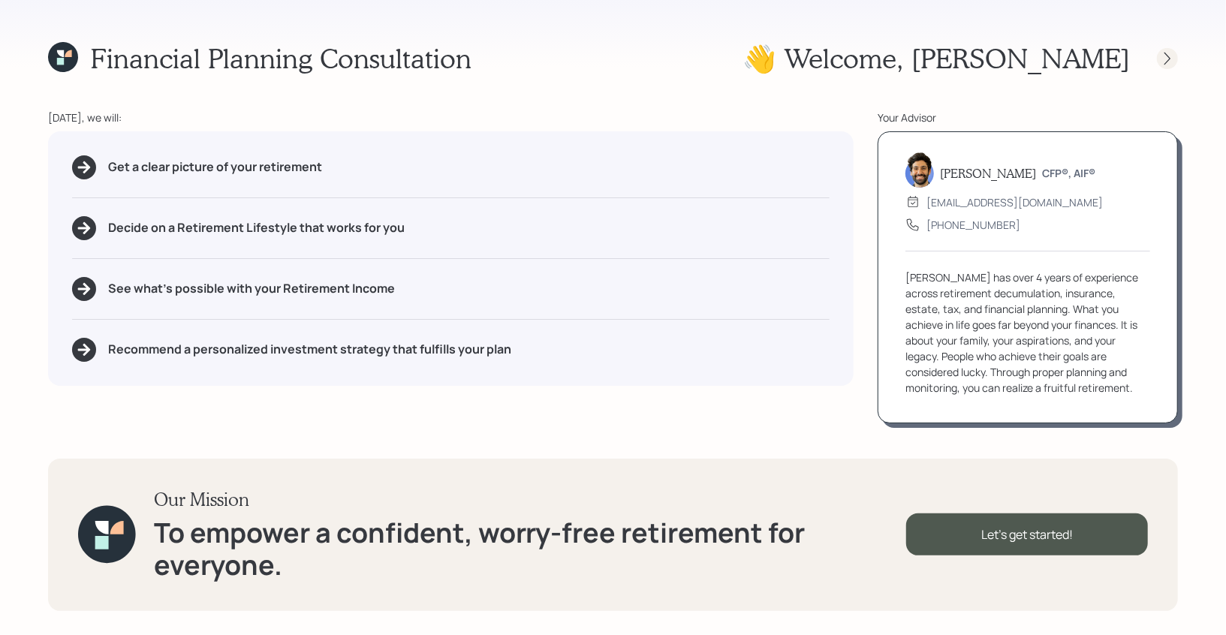
click at [1171, 56] on icon at bounding box center [1167, 58] width 15 height 15
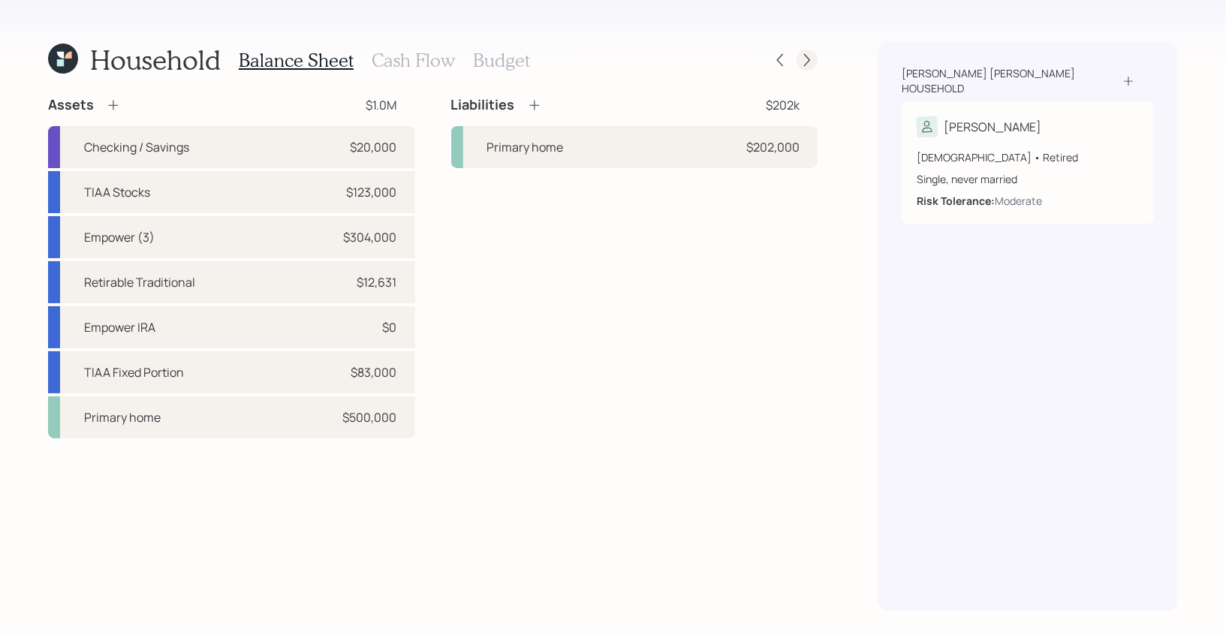
click at [812, 59] on icon at bounding box center [807, 60] width 15 height 15
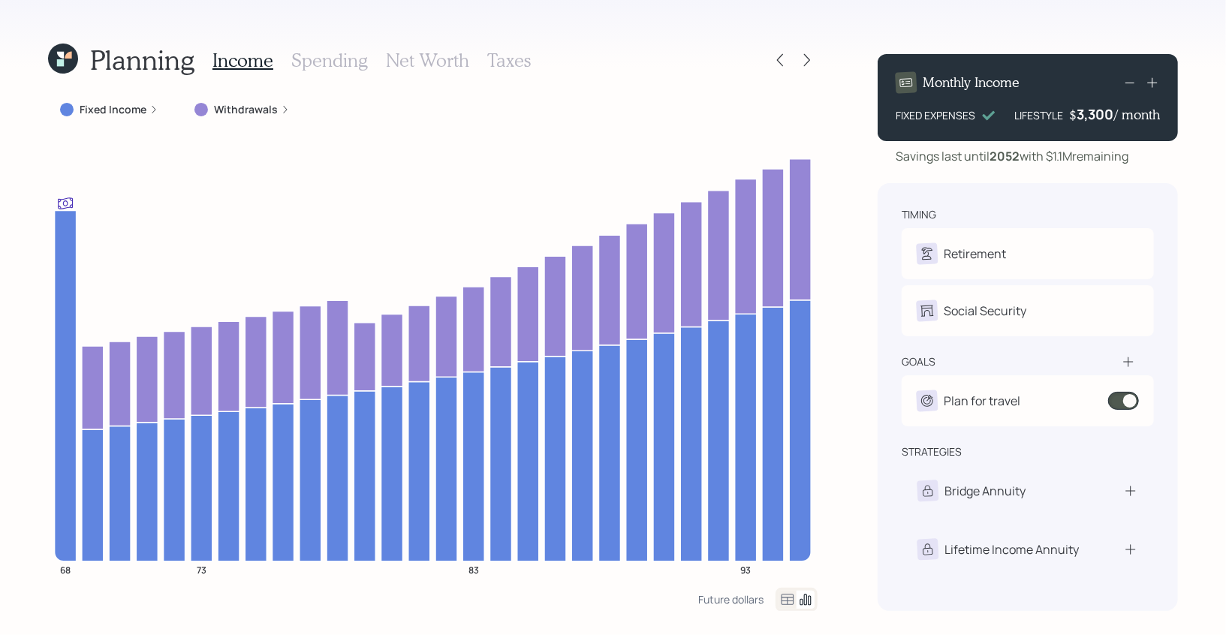
click at [423, 50] on h3 "Net Worth" at bounding box center [427, 61] width 83 height 22
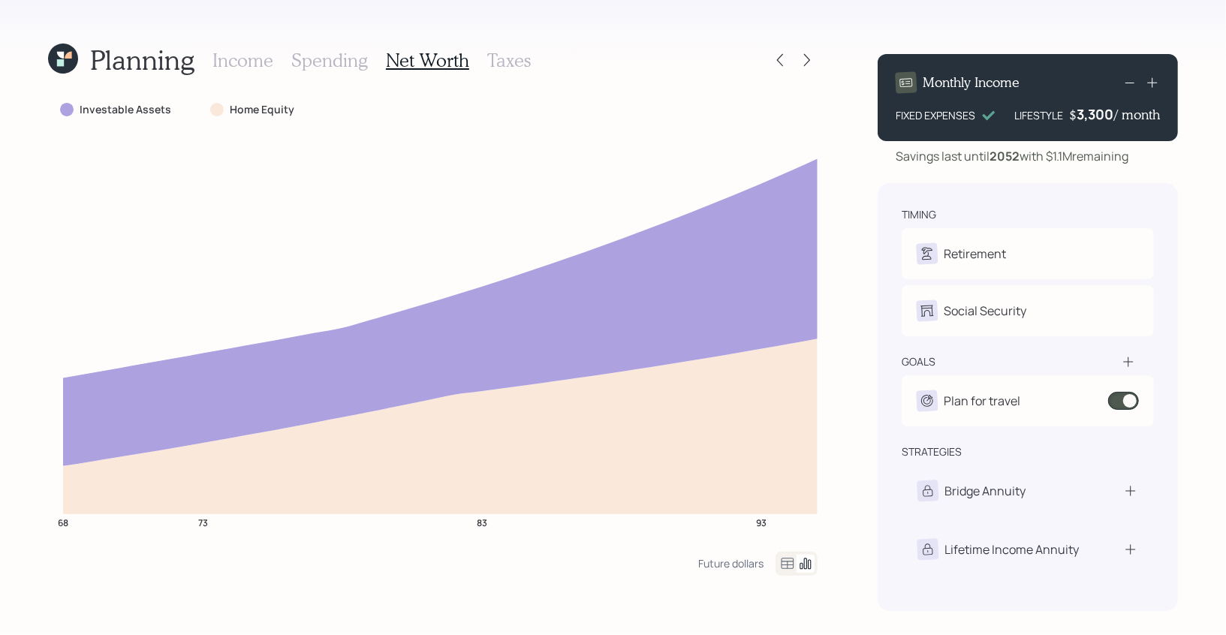
click at [791, 570] on icon at bounding box center [788, 564] width 18 height 18
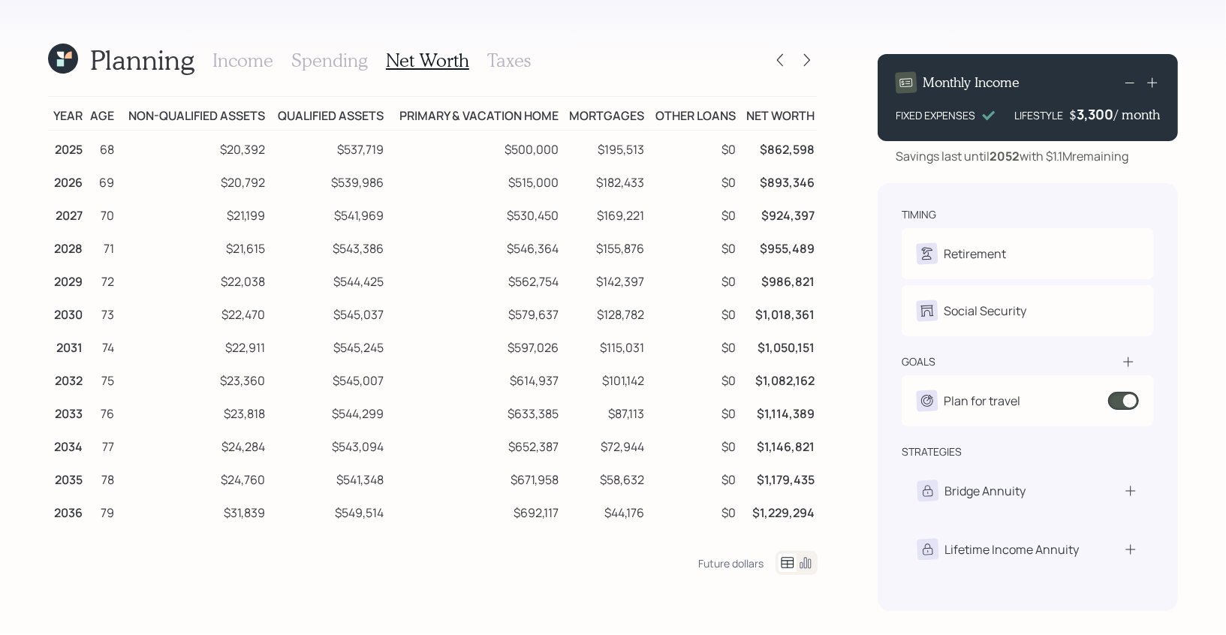
click at [806, 568] on icon at bounding box center [805, 563] width 11 height 11
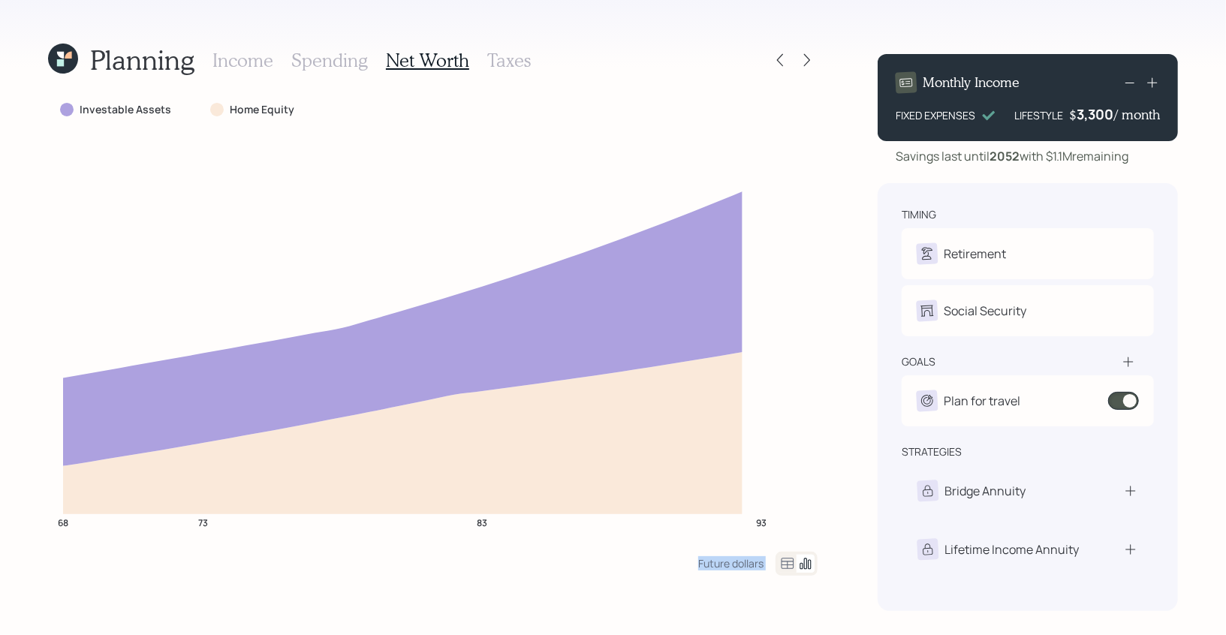
drag, startPoint x: 697, startPoint y: 565, endPoint x: 801, endPoint y: 562, distance: 103.7
click at [801, 562] on div "Future dollars" at bounding box center [757, 564] width 119 height 24
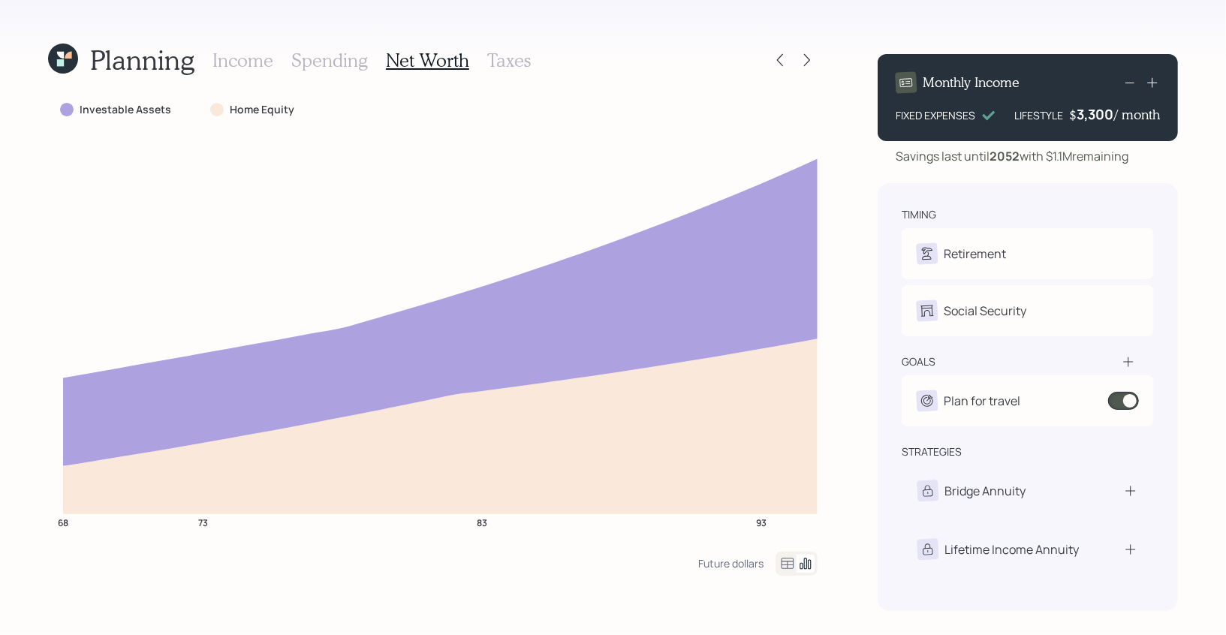
click at [254, 65] on h3 "Income" at bounding box center [242, 61] width 61 height 22
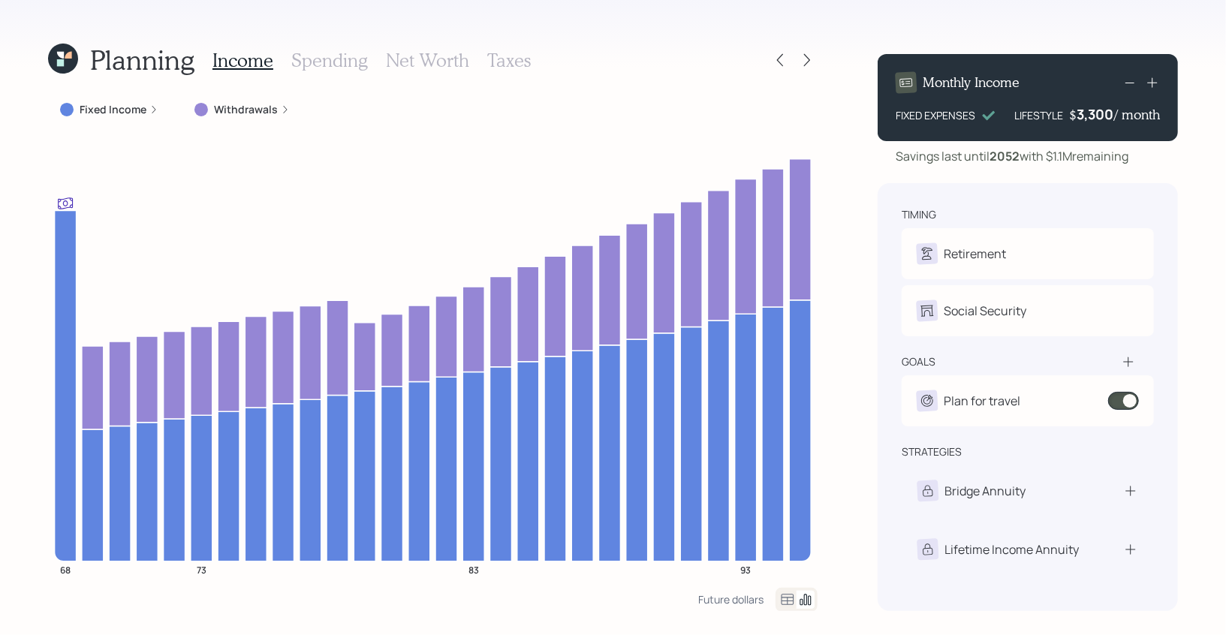
click at [435, 59] on h3 "Net Worth" at bounding box center [427, 61] width 83 height 22
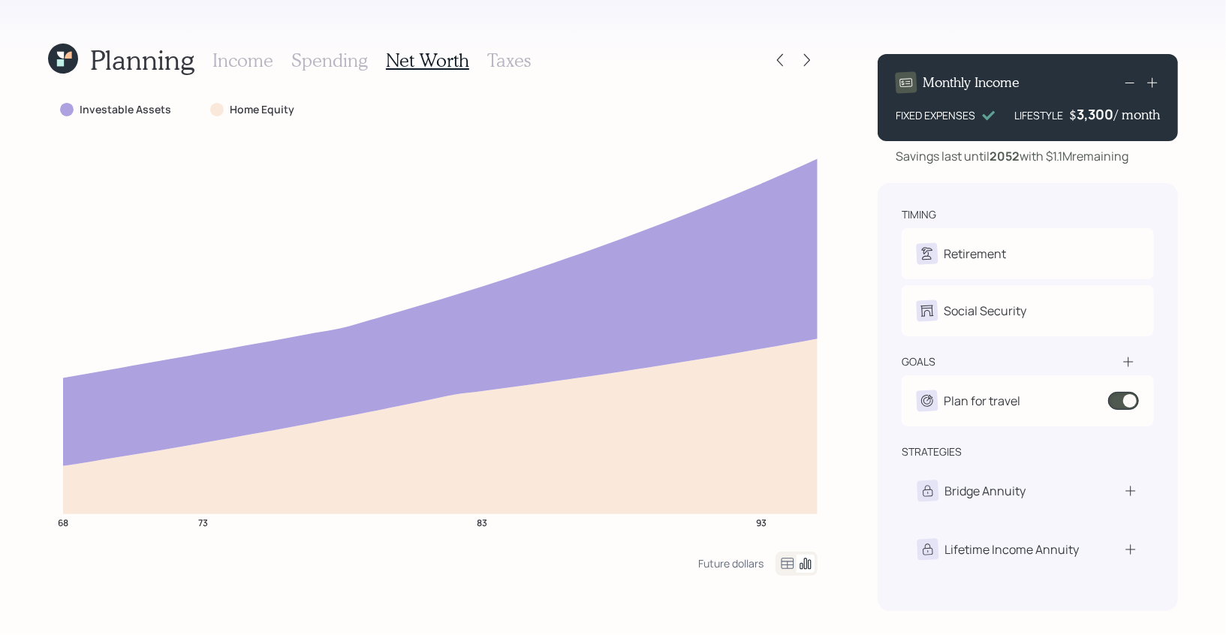
click at [243, 62] on h3 "Income" at bounding box center [242, 61] width 61 height 22
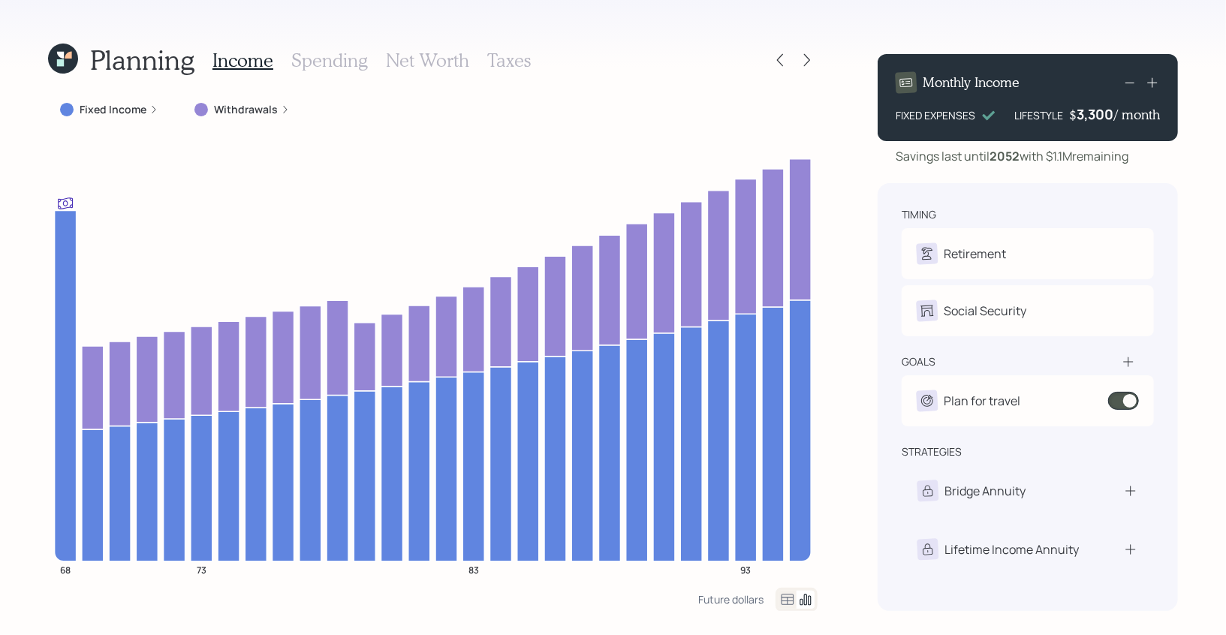
click at [339, 62] on h3 "Spending" at bounding box center [329, 61] width 77 height 22
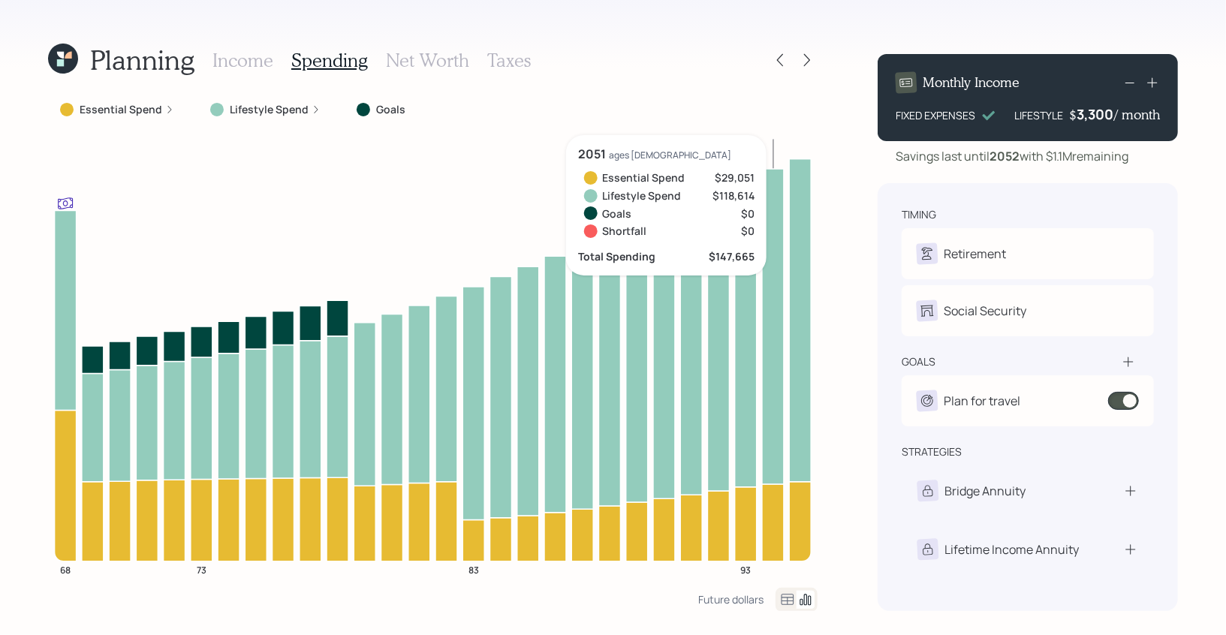
click at [1128, 362] on icon at bounding box center [1128, 362] width 10 height 10
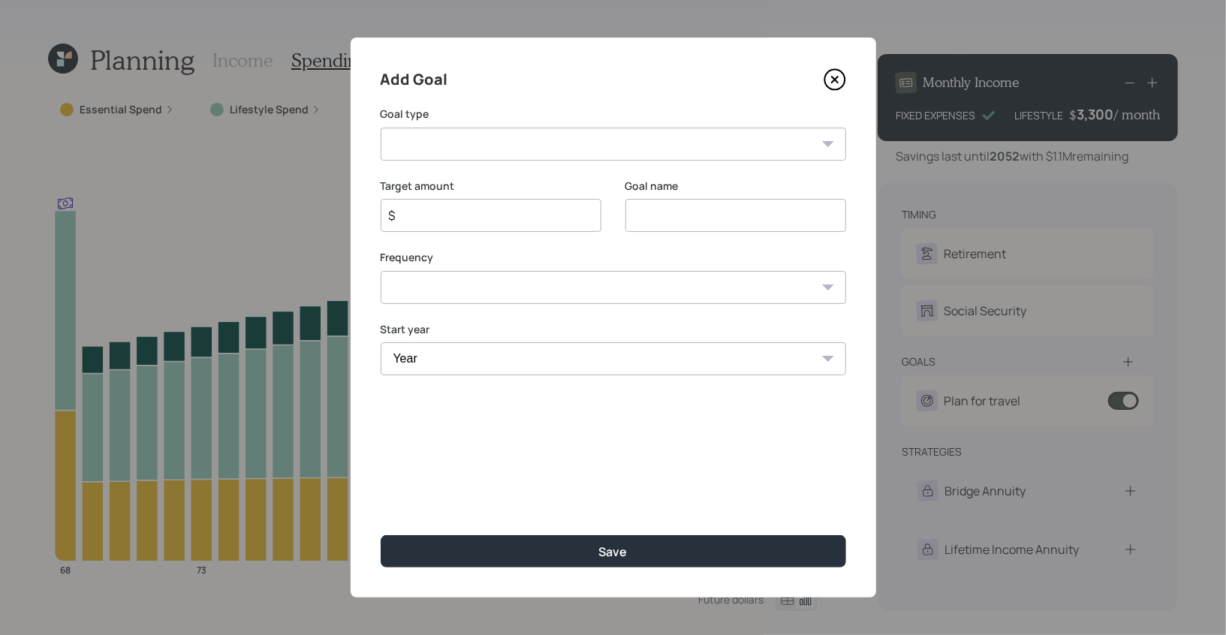
click at [478, 142] on select "Create an emergency fund Donate to charity Purchase a home Make a purchase Supp…" at bounding box center [613, 144] width 465 height 33
select select "other"
click at [381, 128] on select "Create an emergency fund Donate to charity Purchase a home Make a purchase Supp…" at bounding box center [613, 144] width 465 height 33
type input "Other"
click at [660, 211] on input "Other" at bounding box center [735, 215] width 221 height 33
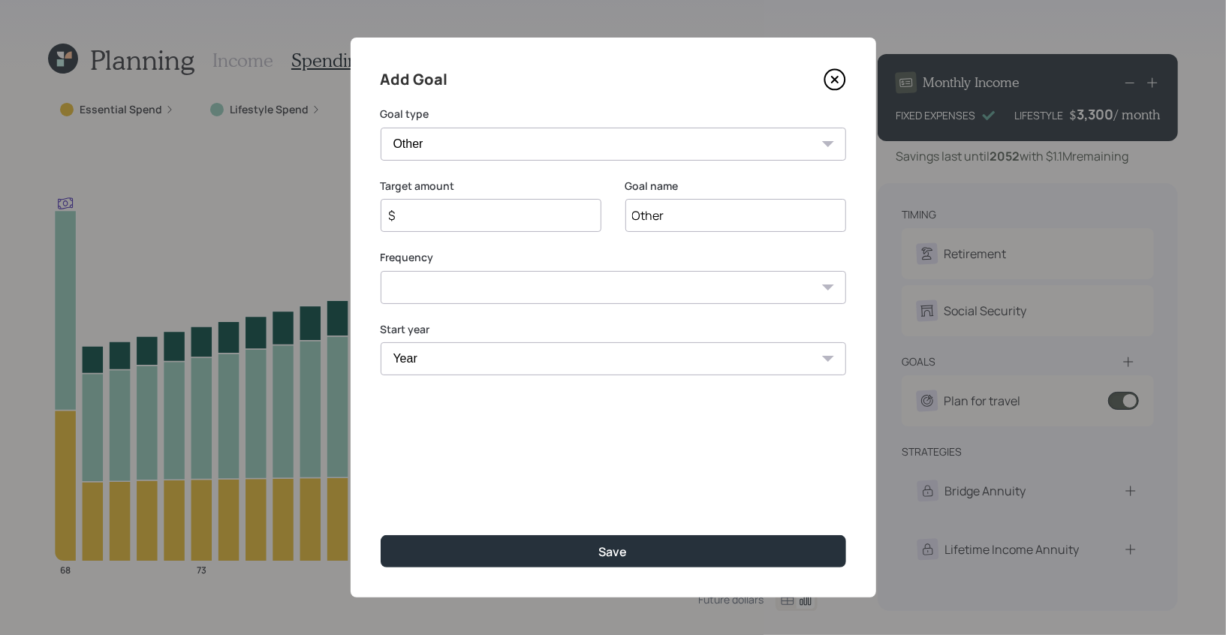
click at [660, 211] on input "Other" at bounding box center [735, 215] width 221 height 33
click at [837, 83] on icon at bounding box center [834, 80] width 6 height 6
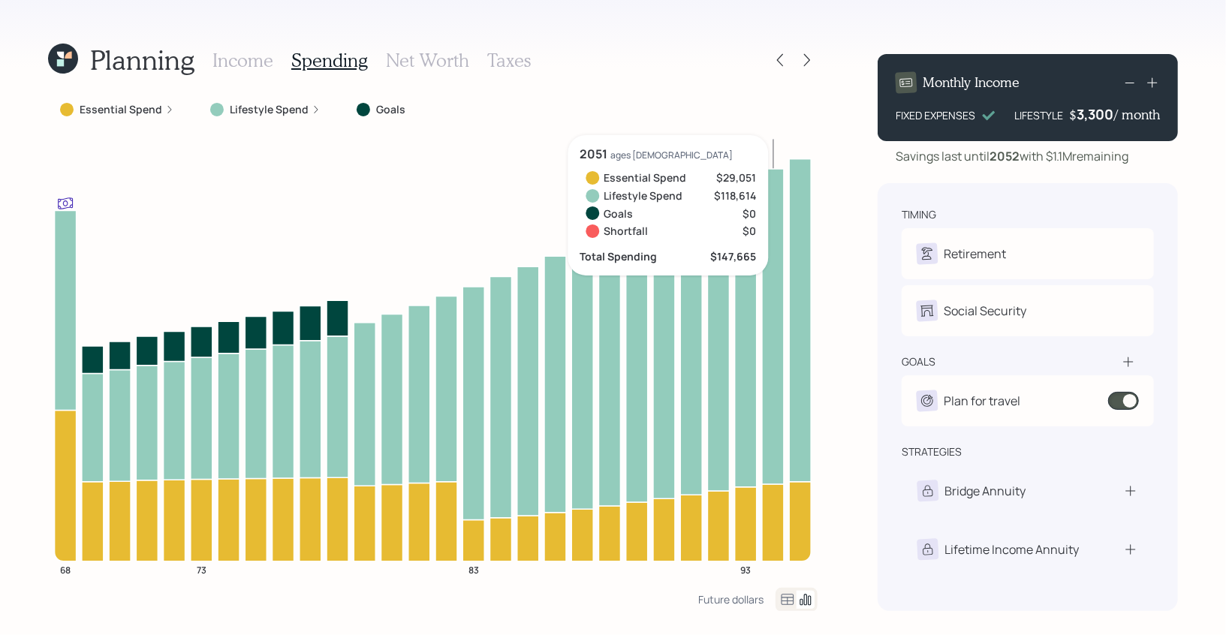
click at [240, 57] on h3 "Income" at bounding box center [242, 61] width 61 height 22
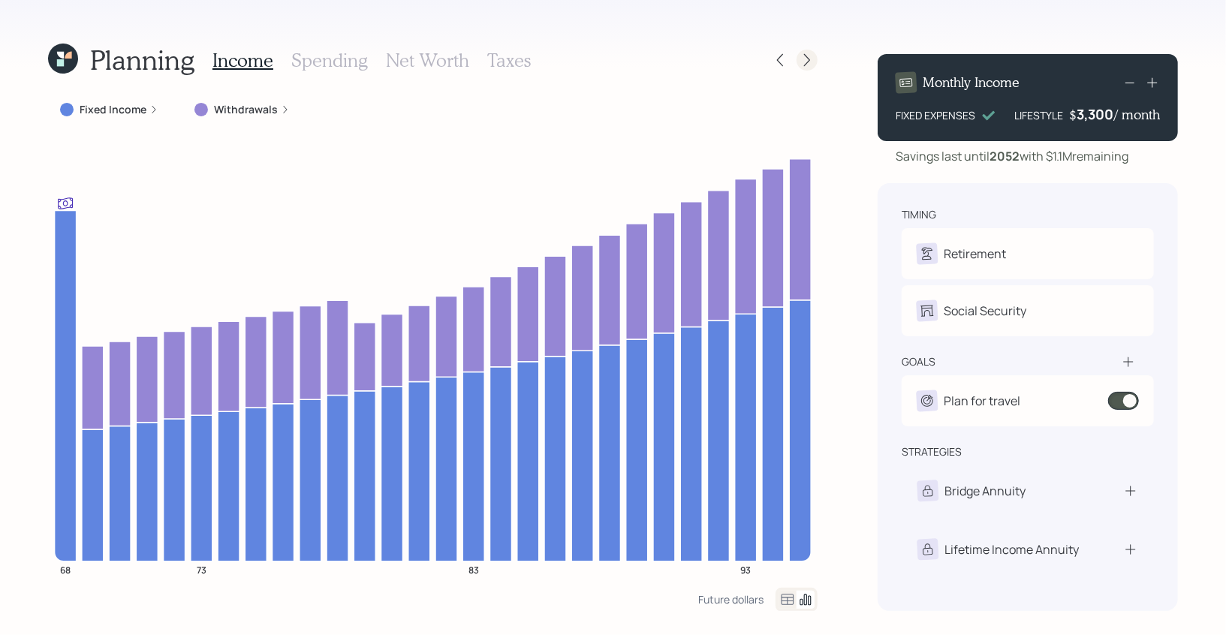
click at [812, 59] on icon at bounding box center [807, 60] width 15 height 15
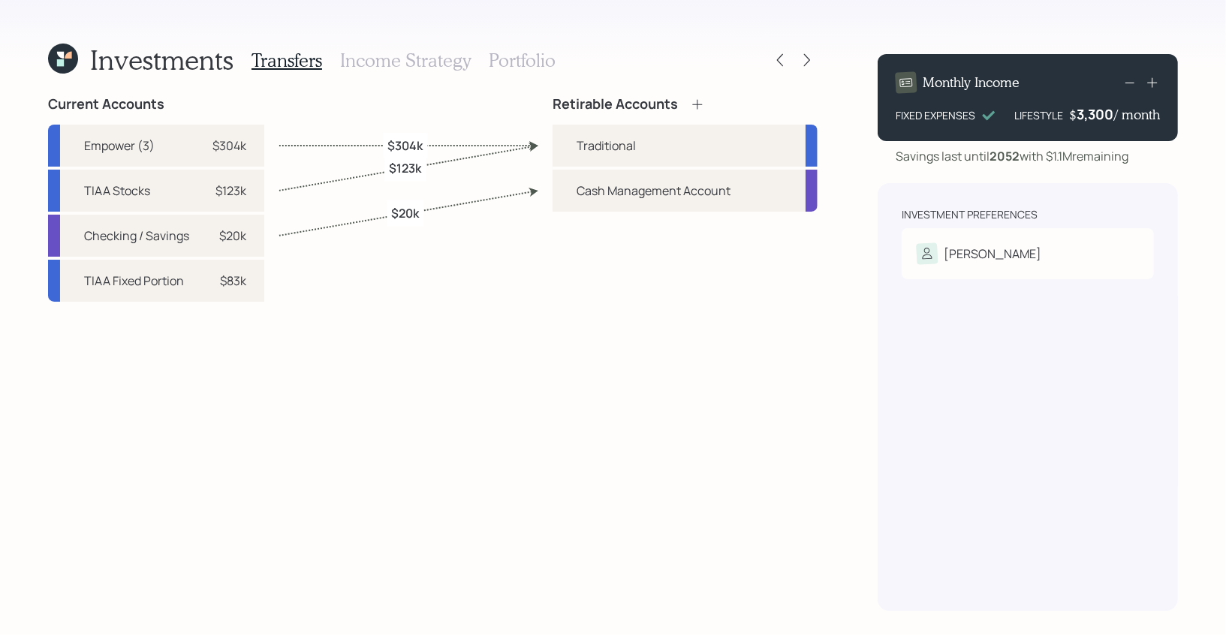
click at [435, 67] on h3 "Income Strategy" at bounding box center [405, 61] width 131 height 22
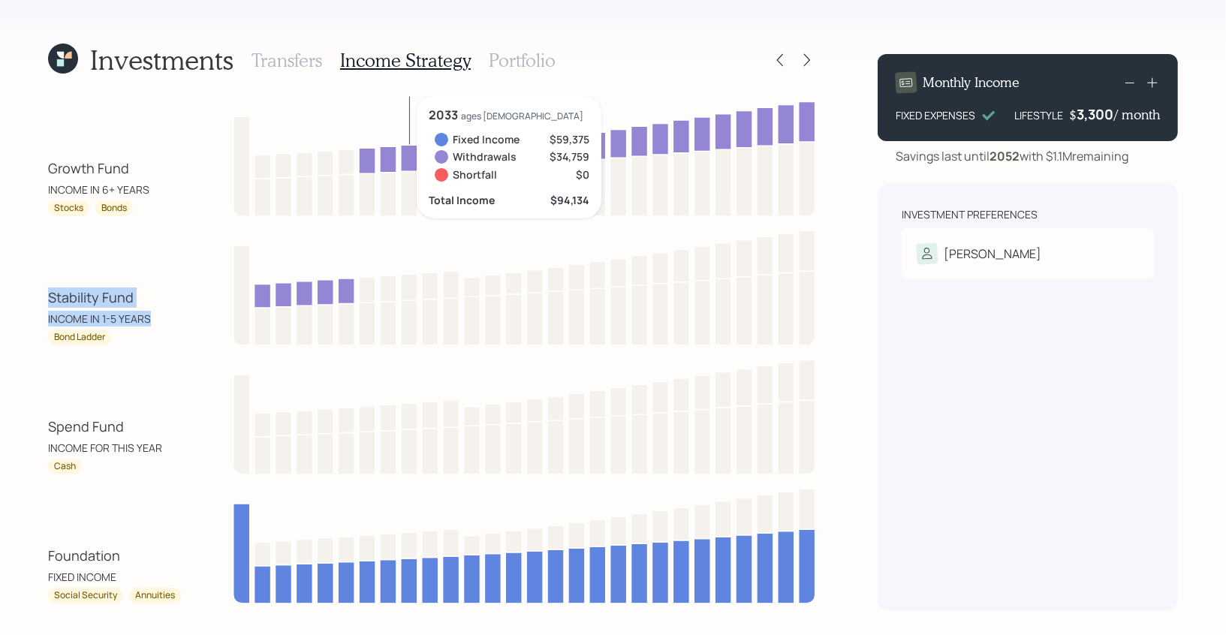
drag, startPoint x: 161, startPoint y: 325, endPoint x: 26, endPoint y: 300, distance: 138.3
click at [26, 300] on div "Investments Transfers Income Strategy Portfolio Growth Fund INCOME IN 6+ YEARS …" at bounding box center [613, 317] width 1226 height 635
click at [38, 301] on div "Investments Transfers Income Strategy Portfolio Growth Fund INCOME IN 6+ YEARS …" at bounding box center [613, 317] width 1226 height 635
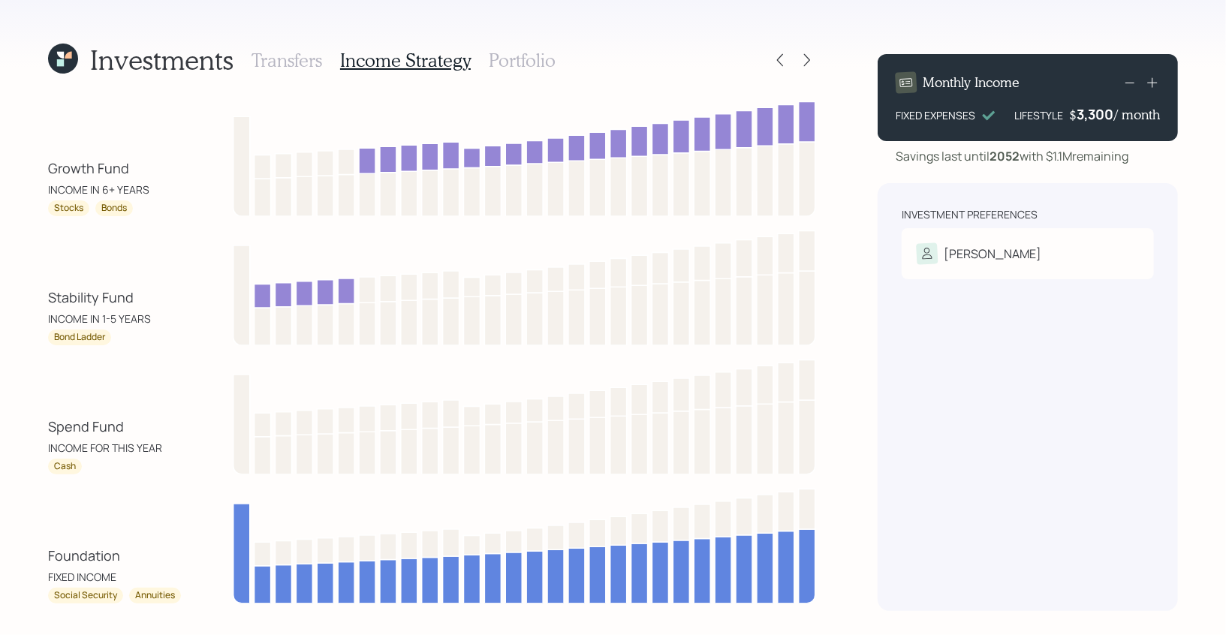
click at [297, 58] on h3 "Transfers" at bounding box center [287, 61] width 71 height 22
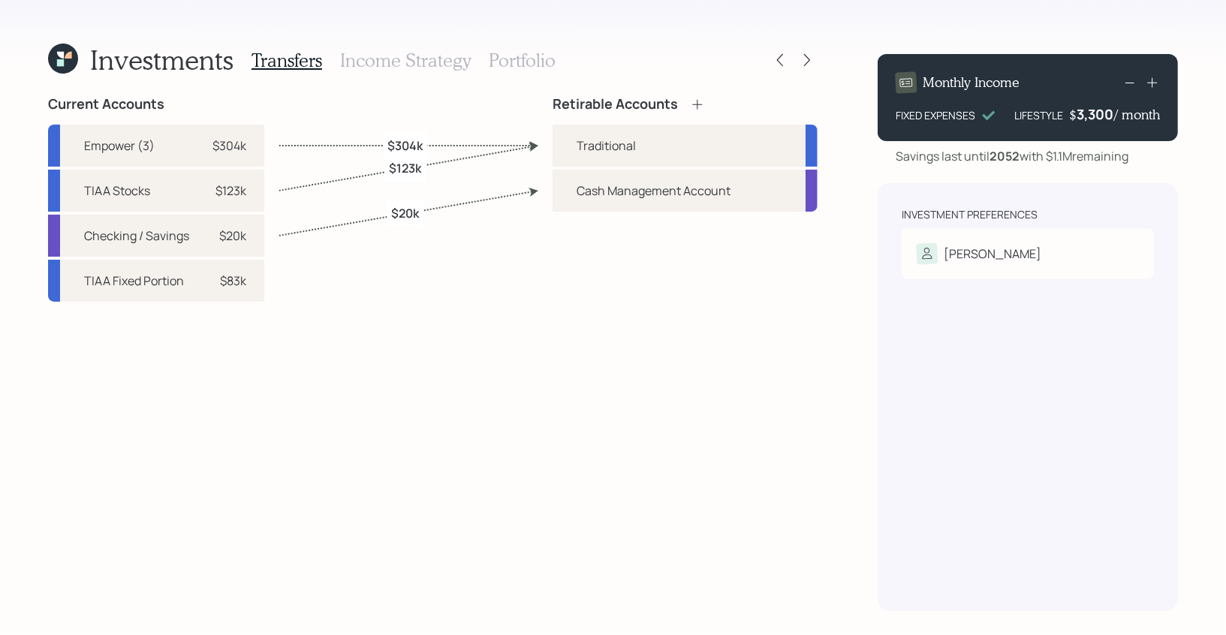
click at [62, 65] on icon at bounding box center [60, 62] width 7 height 7
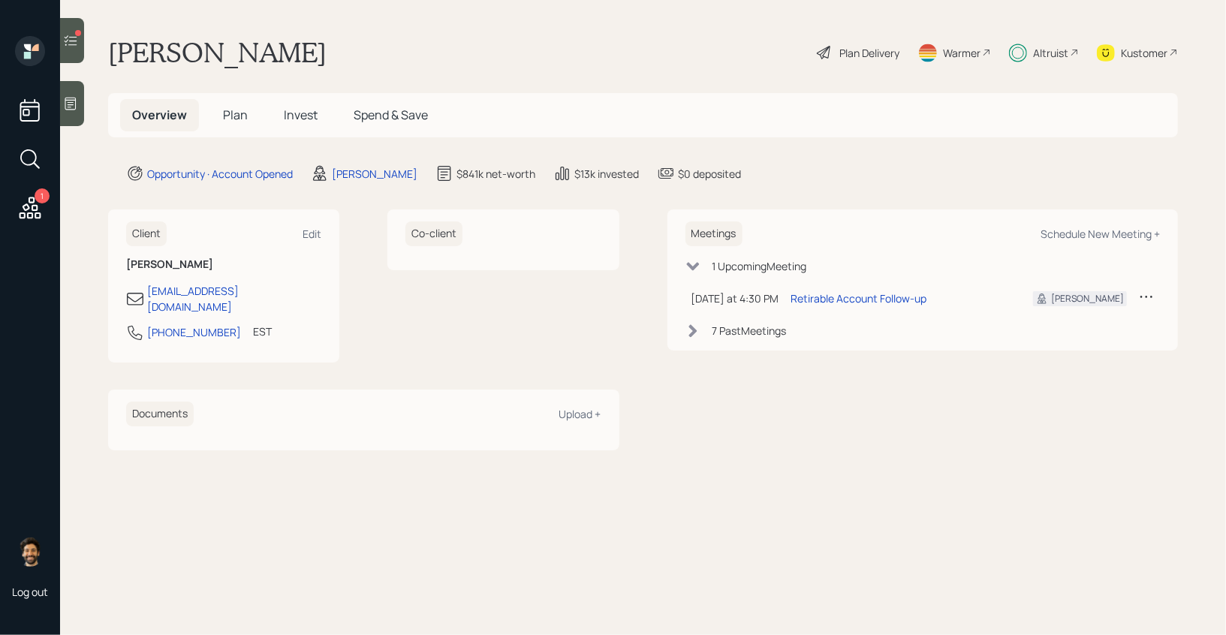
click at [856, 57] on div "Plan Delivery" at bounding box center [869, 53] width 60 height 16
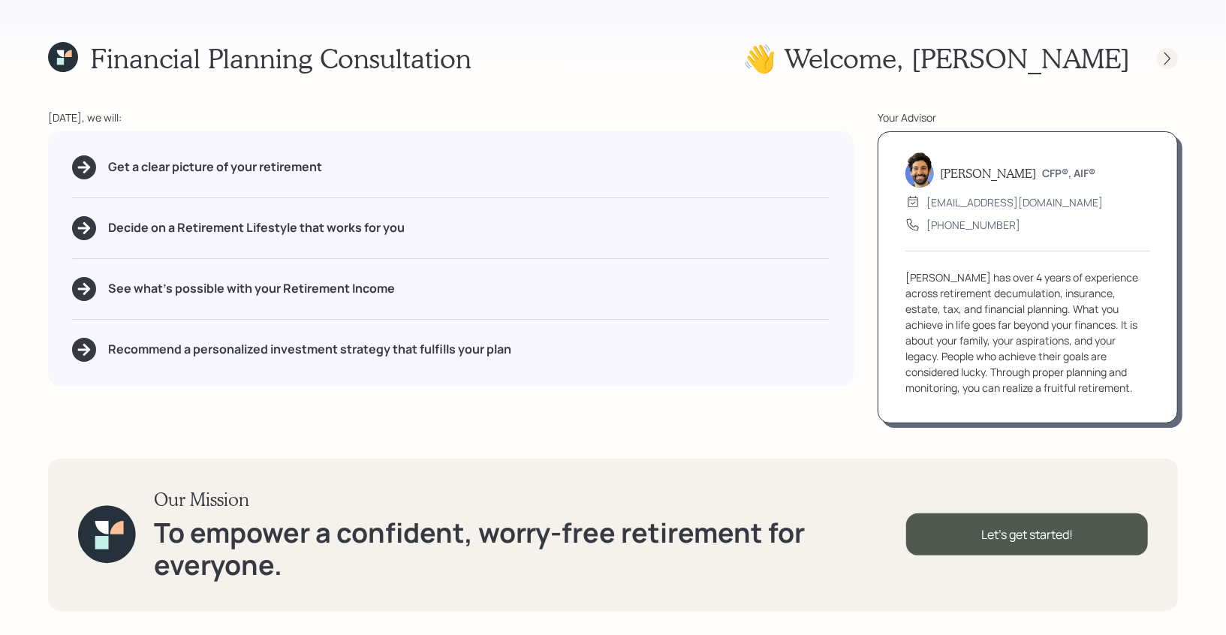
click at [1162, 53] on icon at bounding box center [1167, 58] width 15 height 15
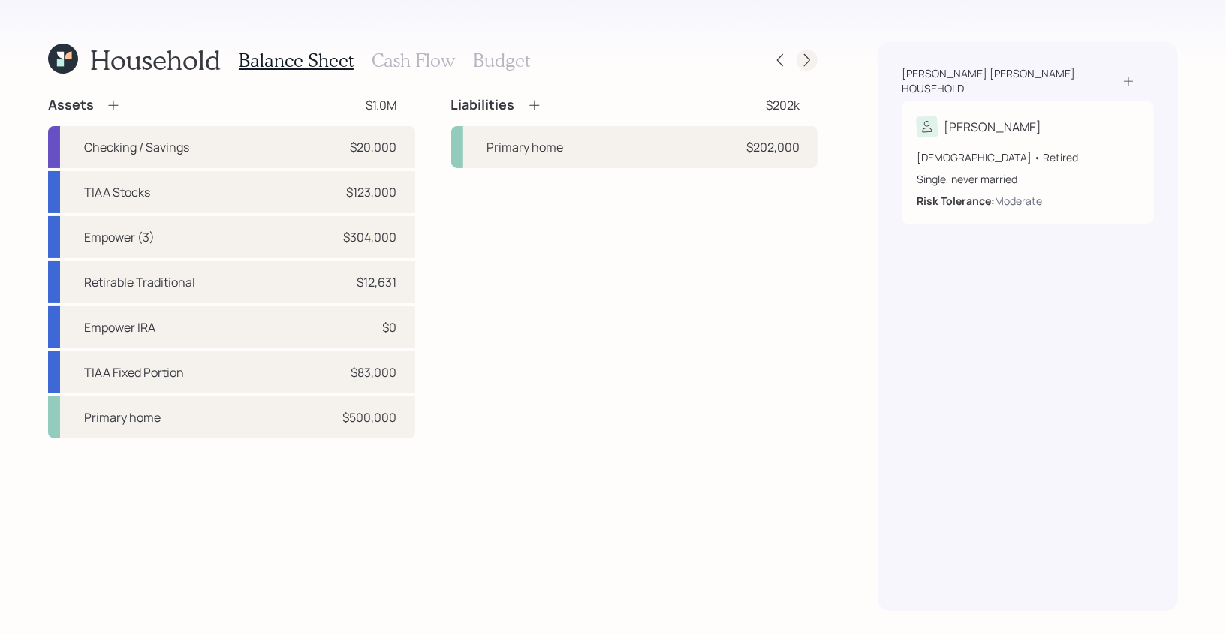
click at [813, 62] on icon at bounding box center [807, 60] width 15 height 15
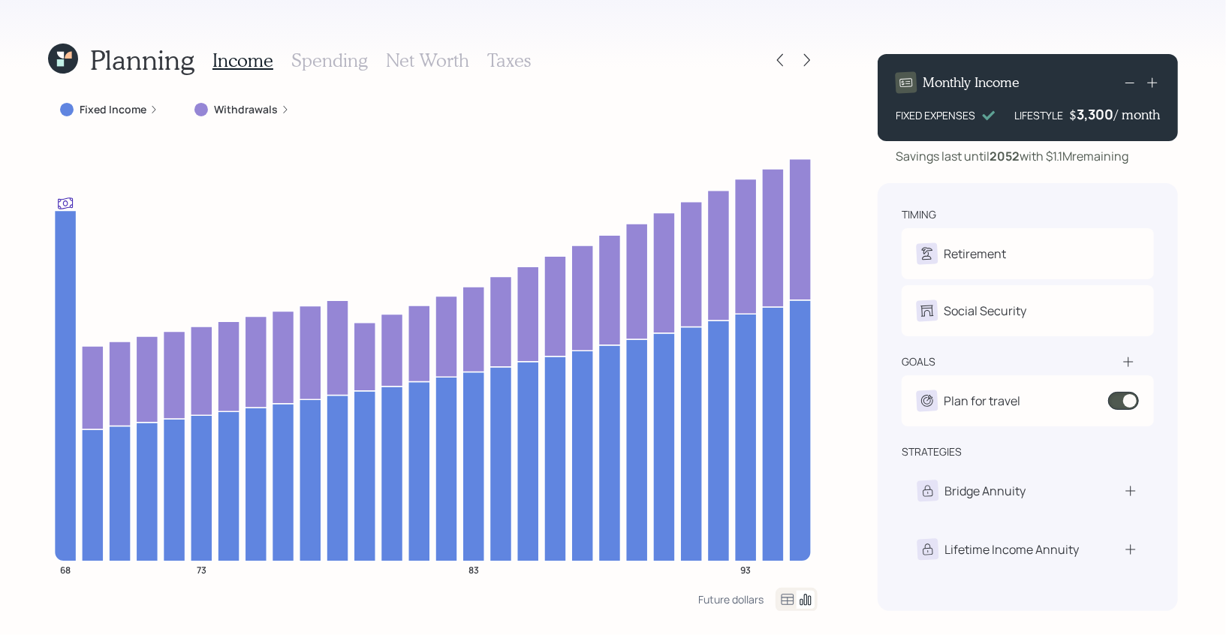
click at [340, 67] on h3 "Spending" at bounding box center [329, 61] width 77 height 22
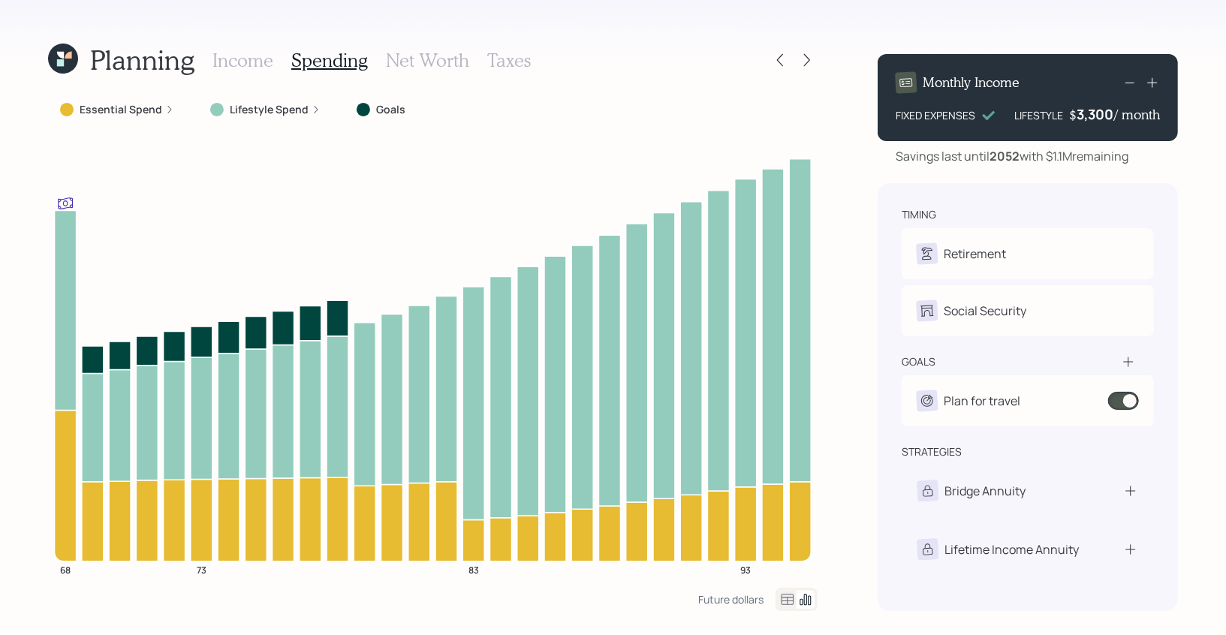
click at [785, 599] on icon at bounding box center [788, 600] width 18 height 18
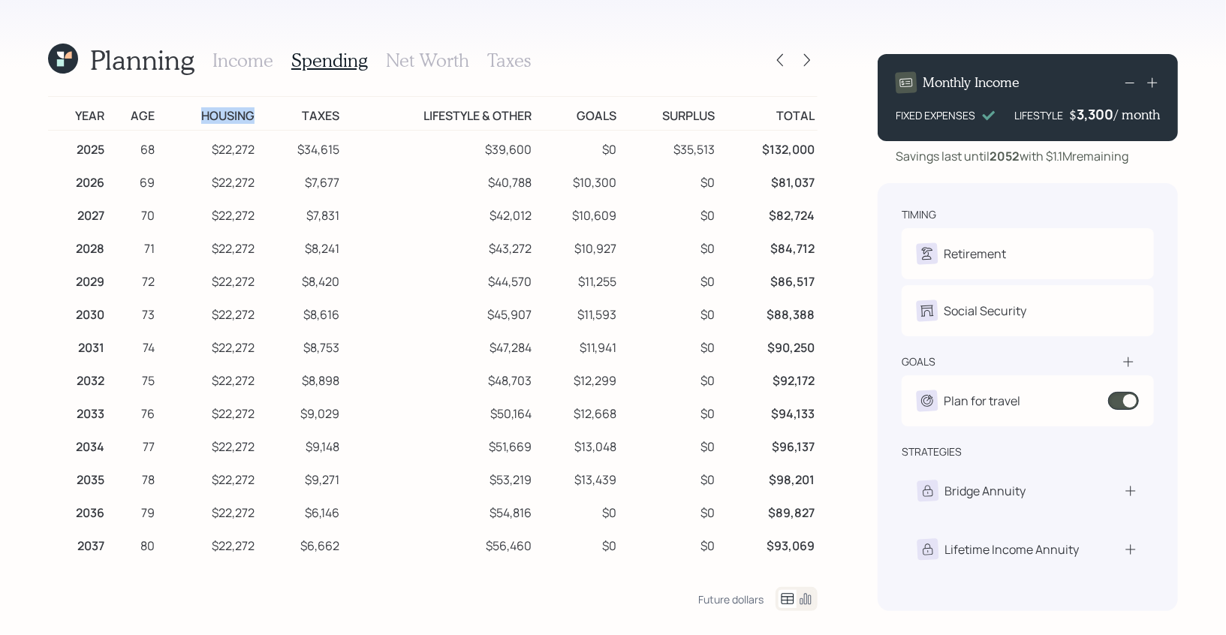
drag, startPoint x: 201, startPoint y: 116, endPoint x: 255, endPoint y: 122, distance: 54.4
click at [255, 122] on td "Housing" at bounding box center [208, 114] width 100 height 34
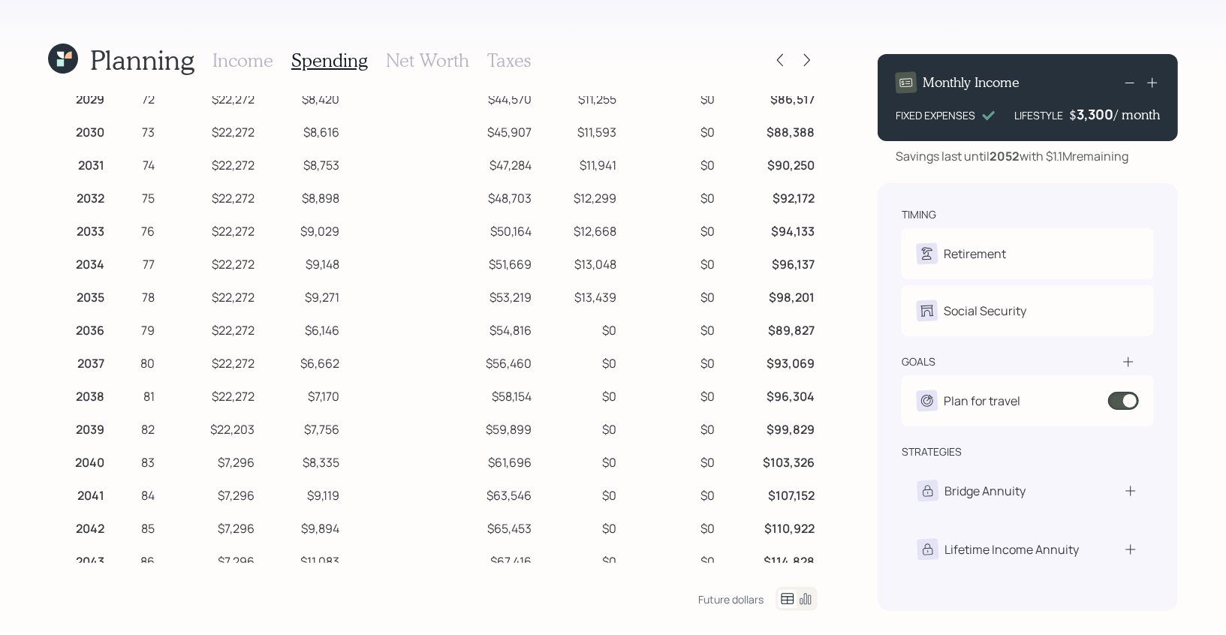
scroll to position [192, 0]
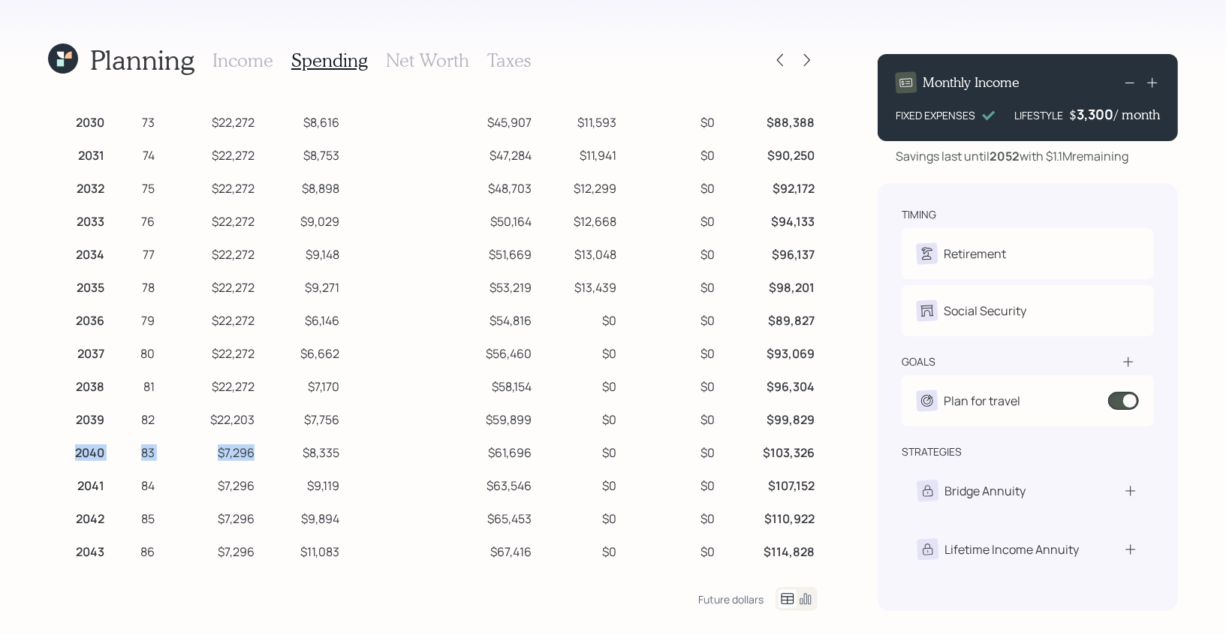
drag, startPoint x: 255, startPoint y: 457, endPoint x: 71, endPoint y: 459, distance: 183.2
click at [71, 459] on tr "2040 83 $7,296 $8,335 $61,696 $0 $0 $103,326" at bounding box center [433, 450] width 770 height 33
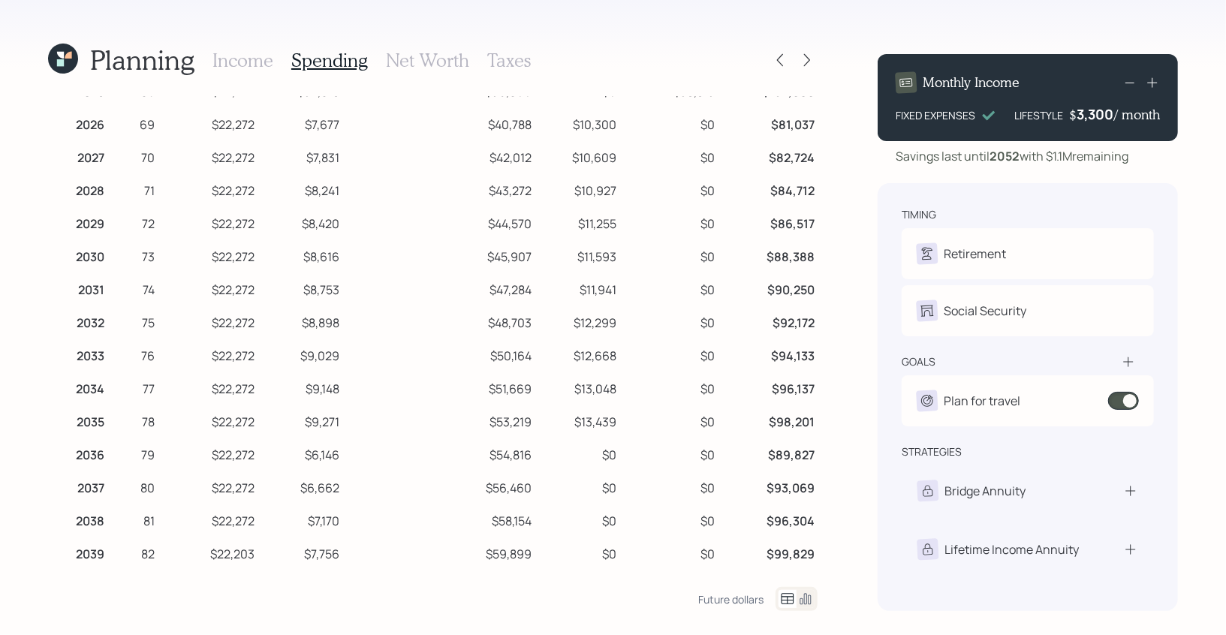
scroll to position [0, 0]
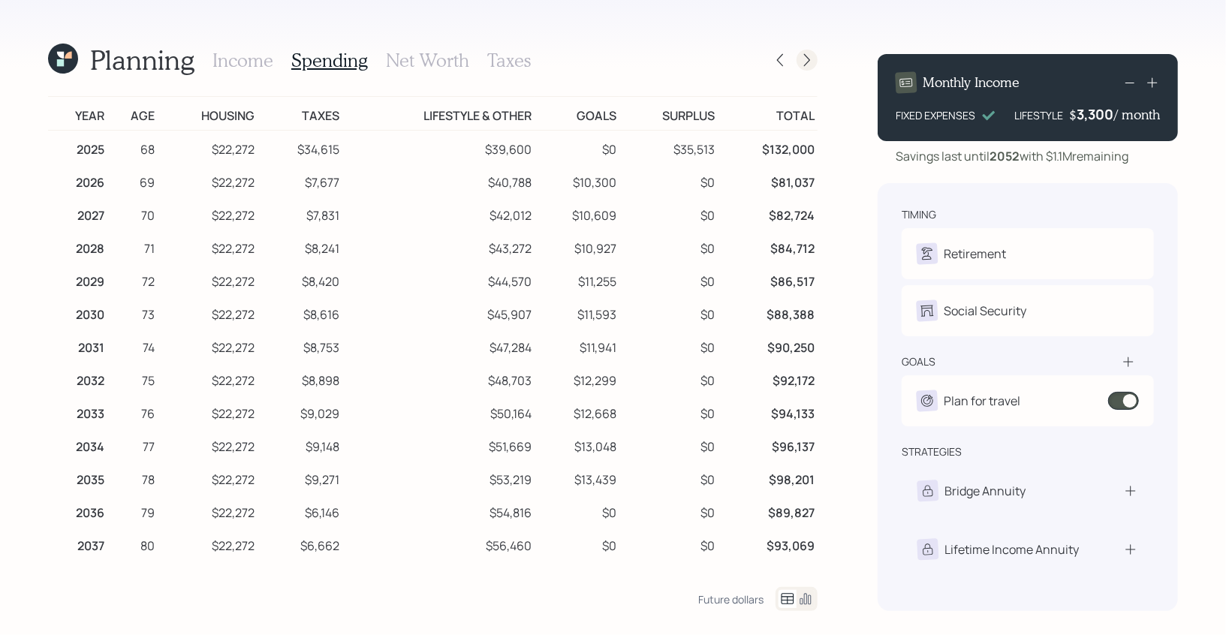
click at [811, 65] on icon at bounding box center [807, 60] width 15 height 15
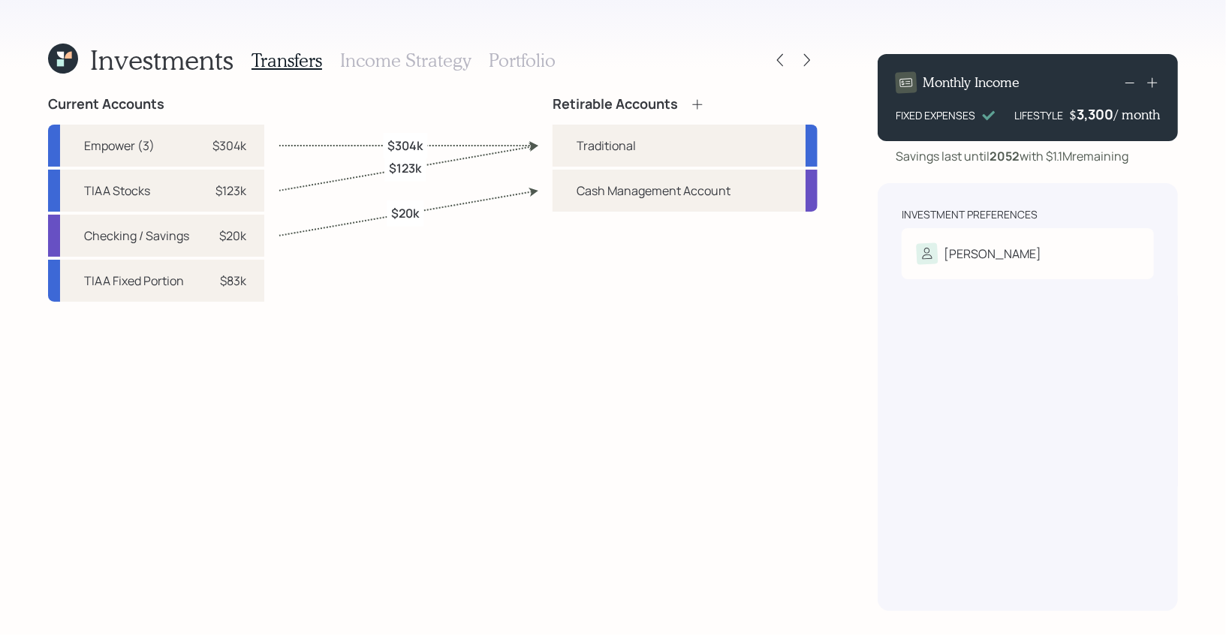
click at [500, 70] on h3 "Portfolio" at bounding box center [522, 61] width 67 height 22
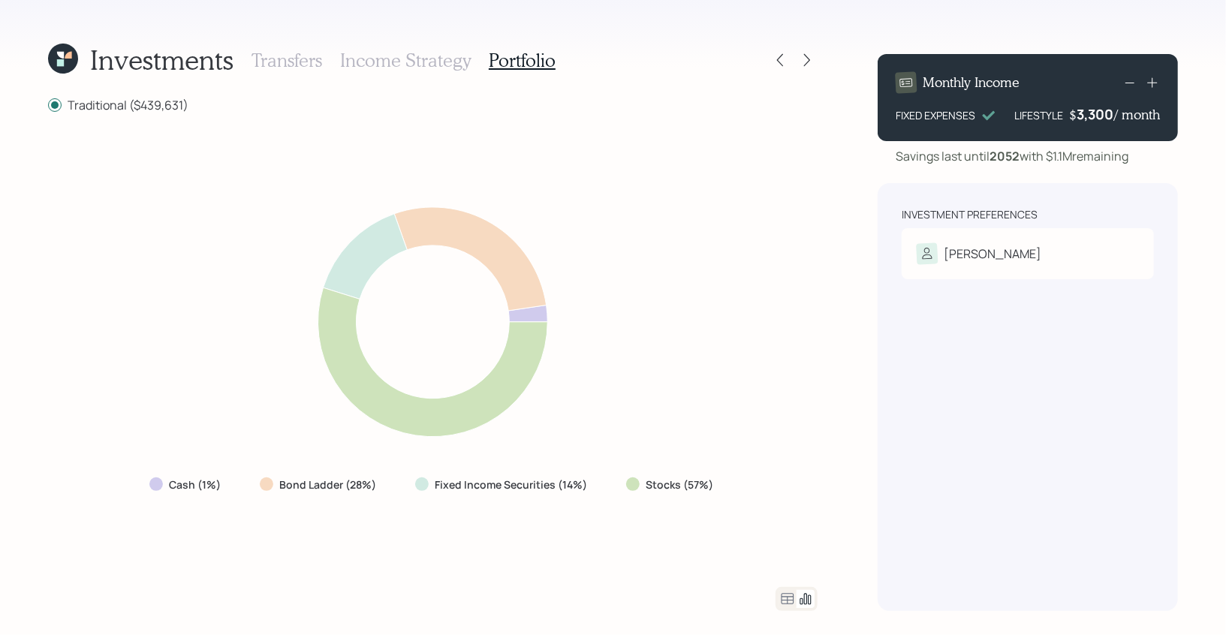
click at [421, 71] on h3 "Income Strategy" at bounding box center [405, 61] width 131 height 22
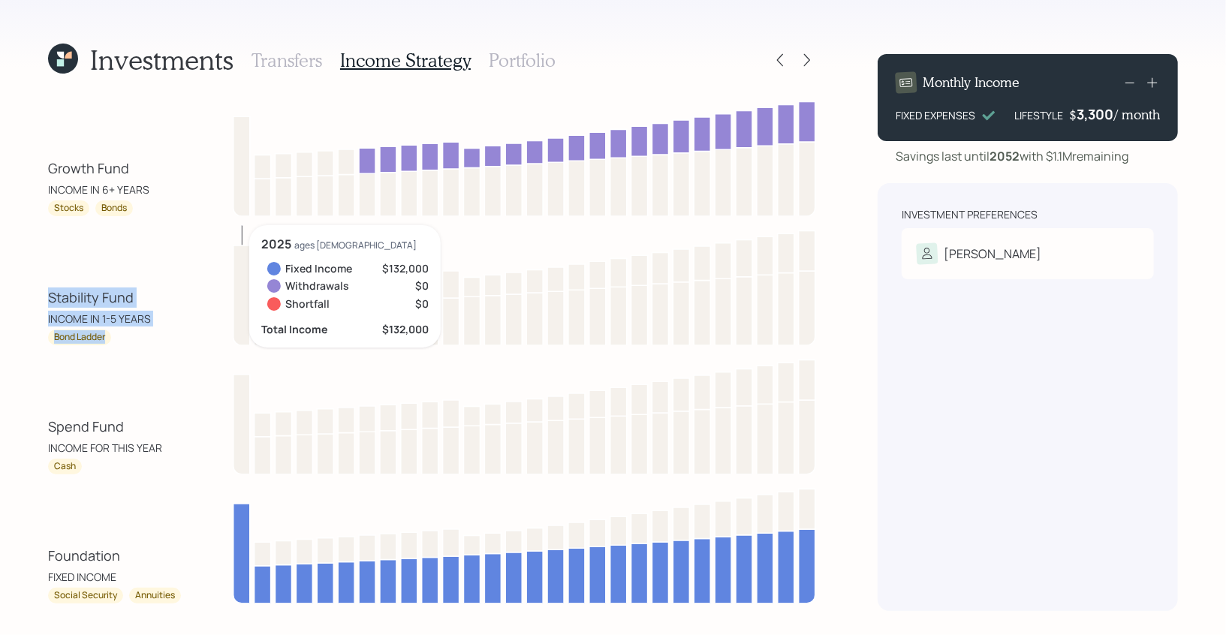
drag, startPoint x: 137, startPoint y: 338, endPoint x: 17, endPoint y: 297, distance: 126.3
click at [17, 297] on div "Investments Transfers Income Strategy Portfolio Growth Fund INCOME IN 6+ YEARS …" at bounding box center [613, 317] width 1226 height 635
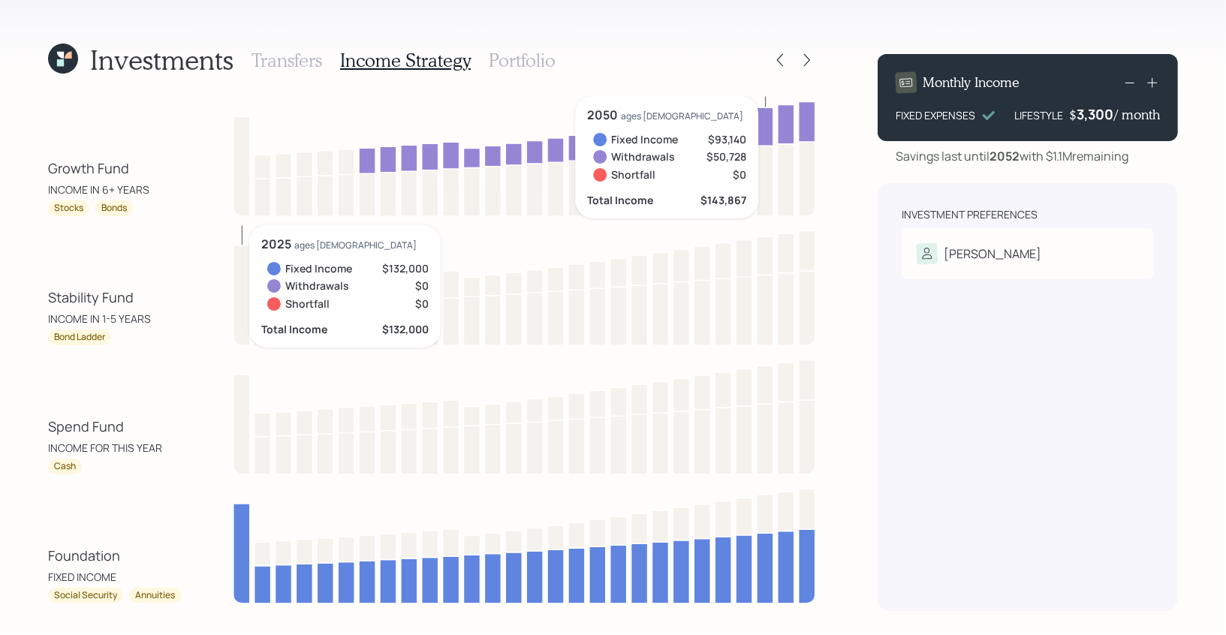
click at [60, 60] on icon at bounding box center [60, 62] width 7 height 7
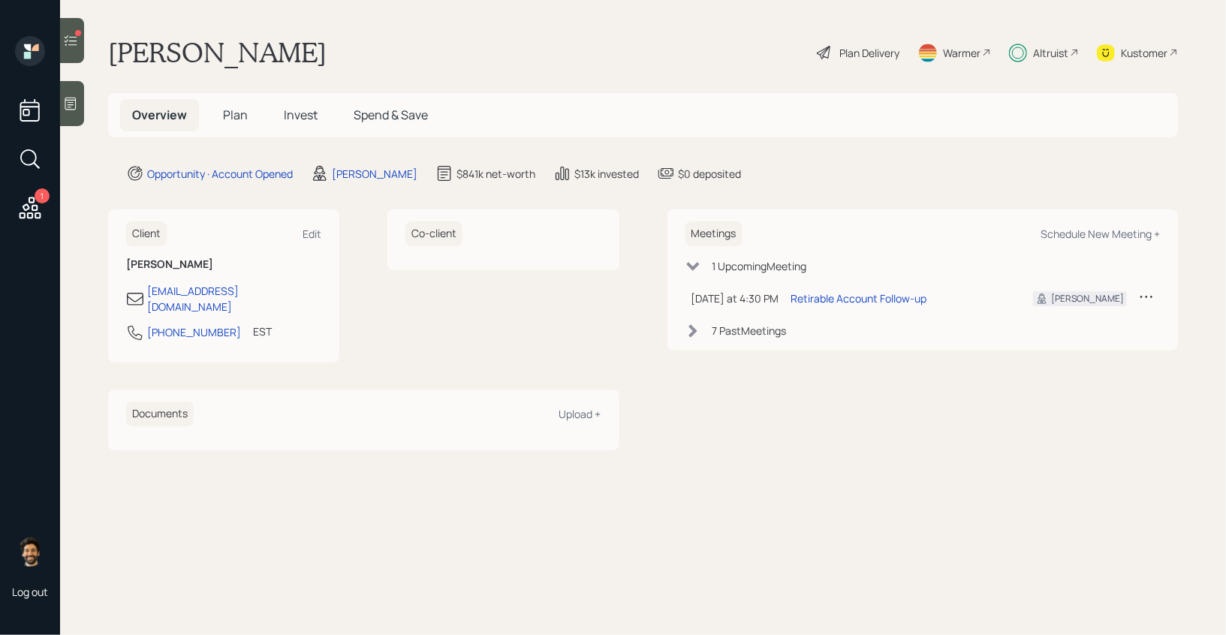
click at [1083, 244] on div "Meetings Schedule New Meeting +" at bounding box center [922, 233] width 475 height 25
click at [1069, 231] on div "Schedule New Meeting +" at bounding box center [1100, 234] width 119 height 14
select select "f14b762f-c7c2-4b89-9227-8fa891345eea"
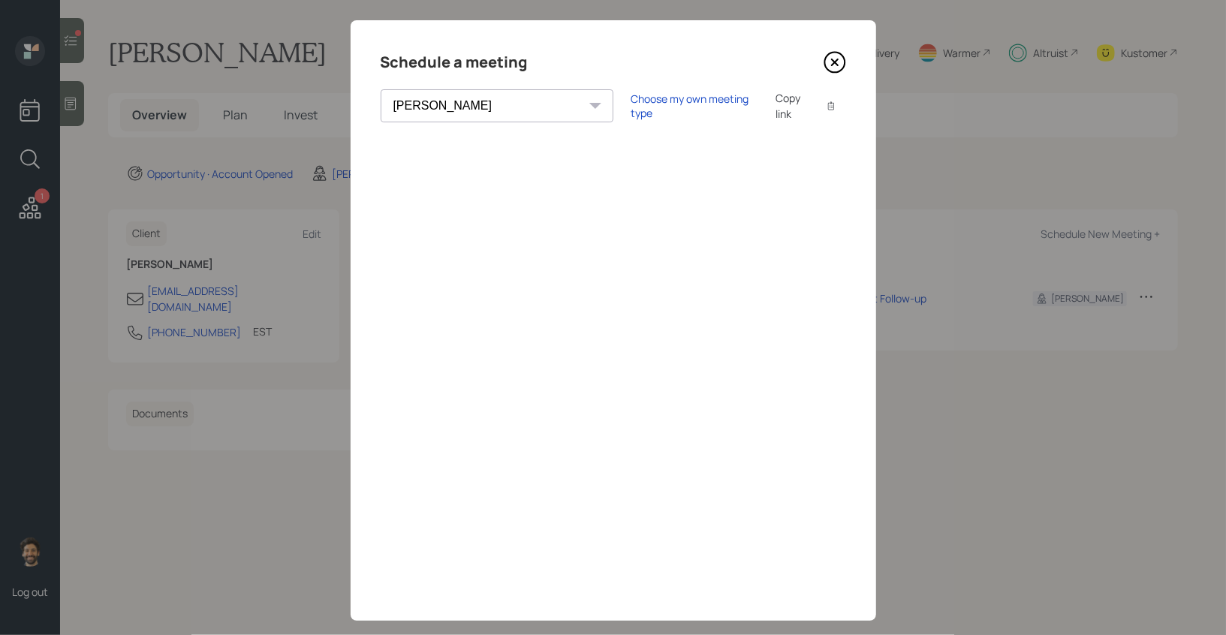
scroll to position [23, 0]
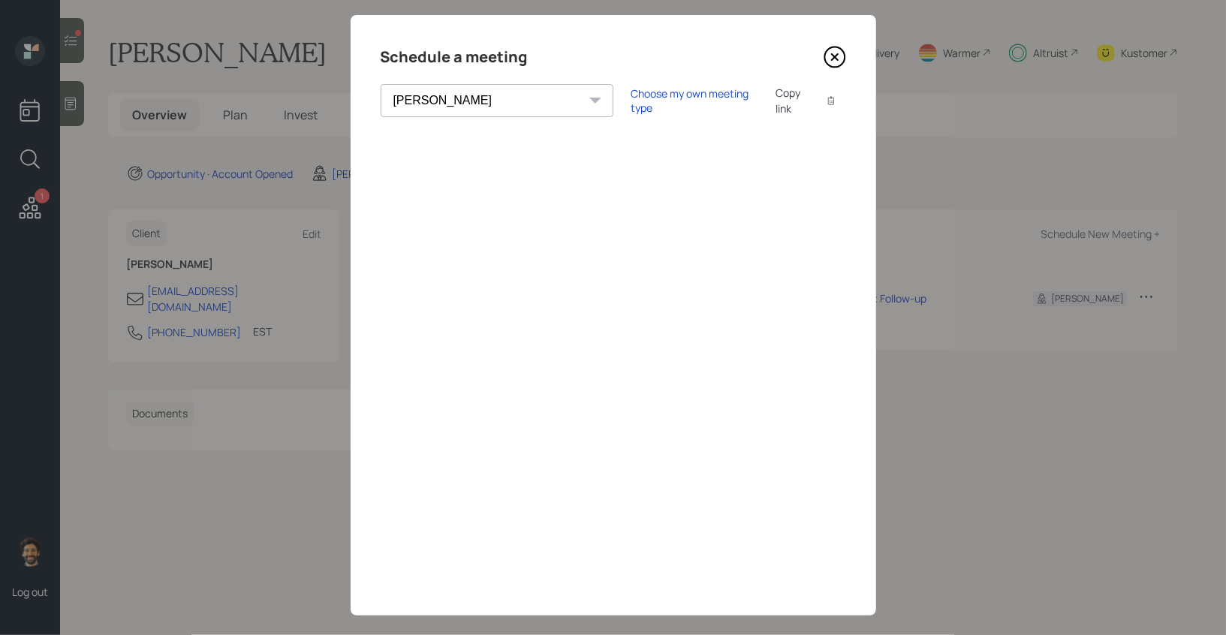
click at [835, 55] on icon at bounding box center [835, 57] width 23 height 23
